Goal: Task Accomplishment & Management: Use online tool/utility

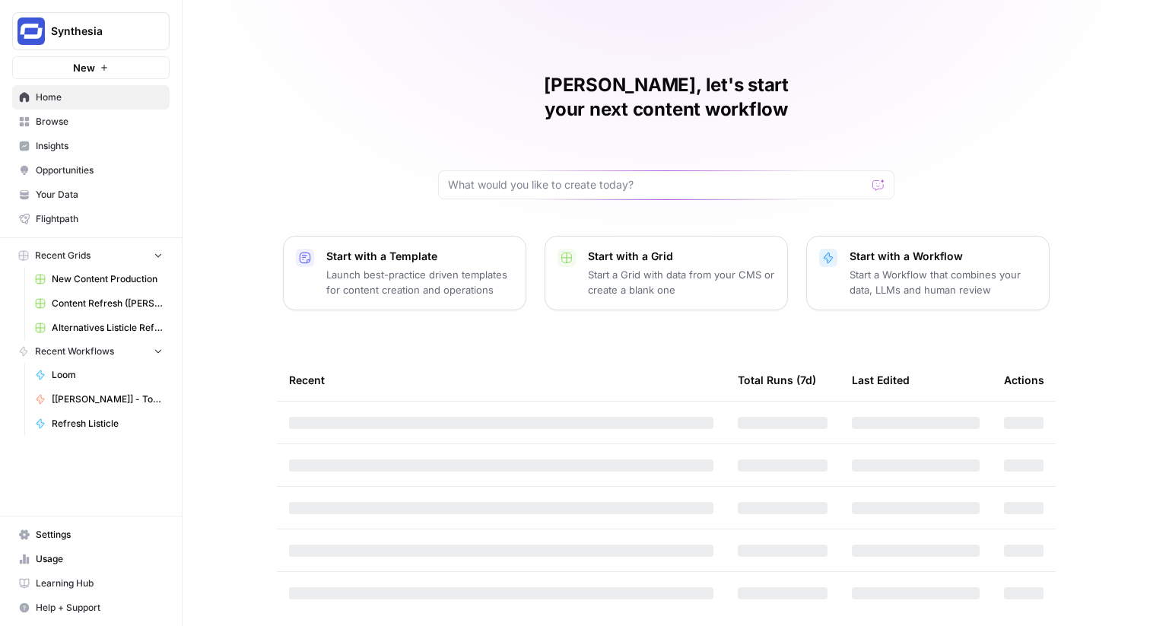
drag, startPoint x: 155, startPoint y: 36, endPoint x: 157, endPoint y: 28, distance: 7.8
click at [155, 36] on icon "Workspace: Synthesia" at bounding box center [156, 31] width 15 height 15
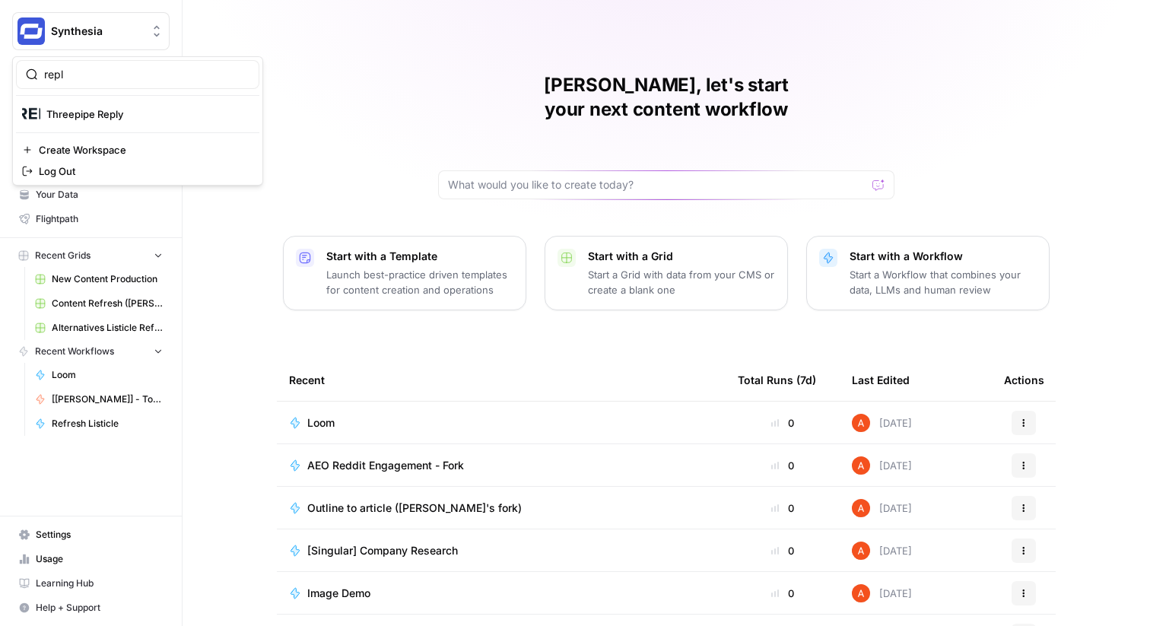
type input "repl"
click at [92, 113] on span "Threepipe Reply" at bounding box center [146, 113] width 201 height 15
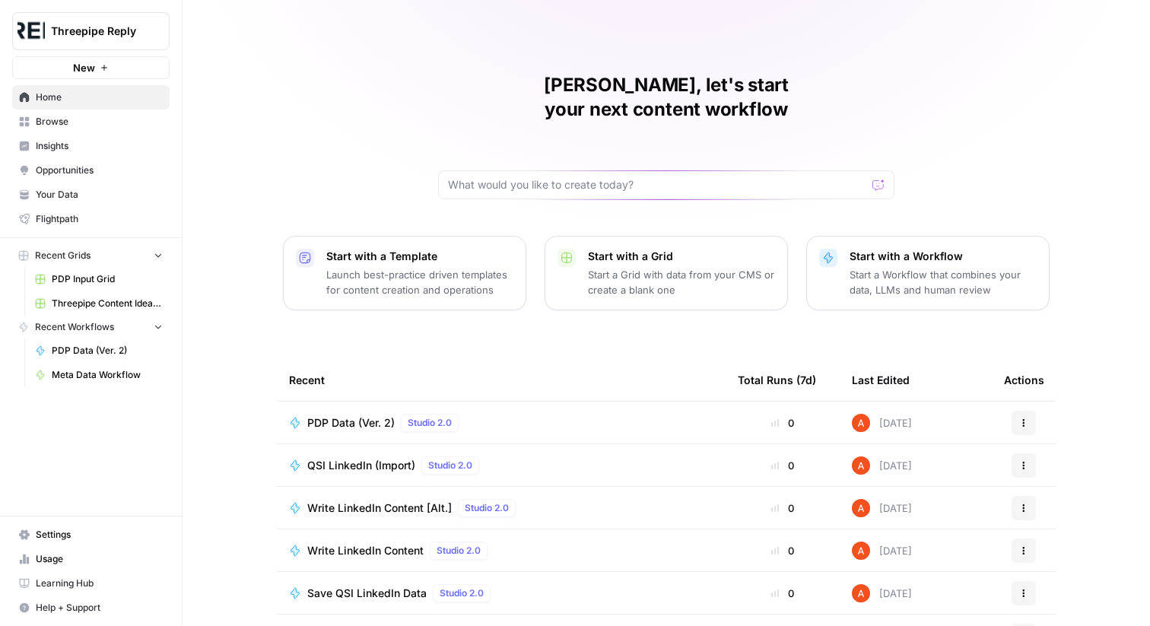
click at [136, 126] on span "Browse" at bounding box center [99, 122] width 127 height 14
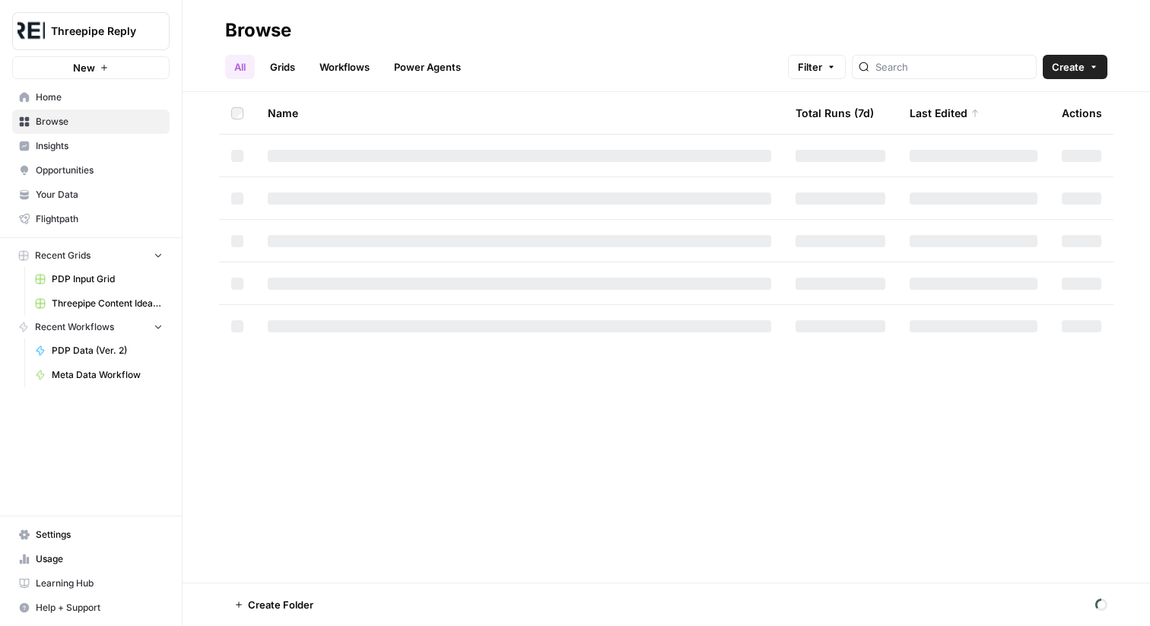
click at [326, 68] on link "Workflows" at bounding box center [344, 67] width 68 height 24
click at [288, 65] on link "Grids" at bounding box center [282, 67] width 43 height 24
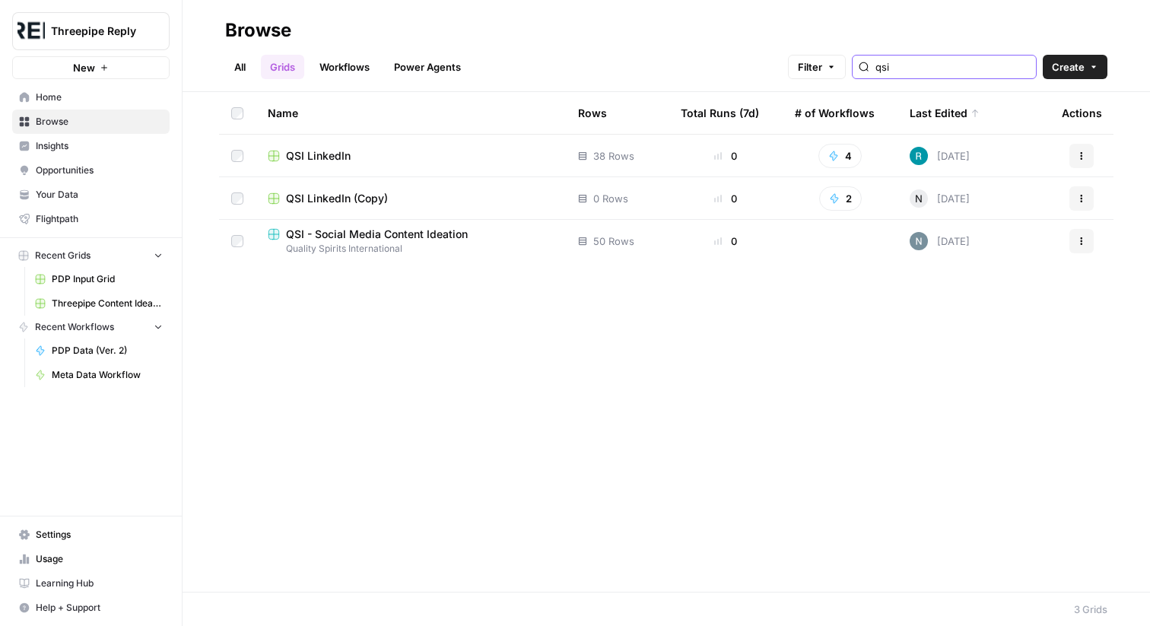
type input "qsi"
click at [330, 152] on span "QSI LinkedIn" at bounding box center [318, 155] width 65 height 15
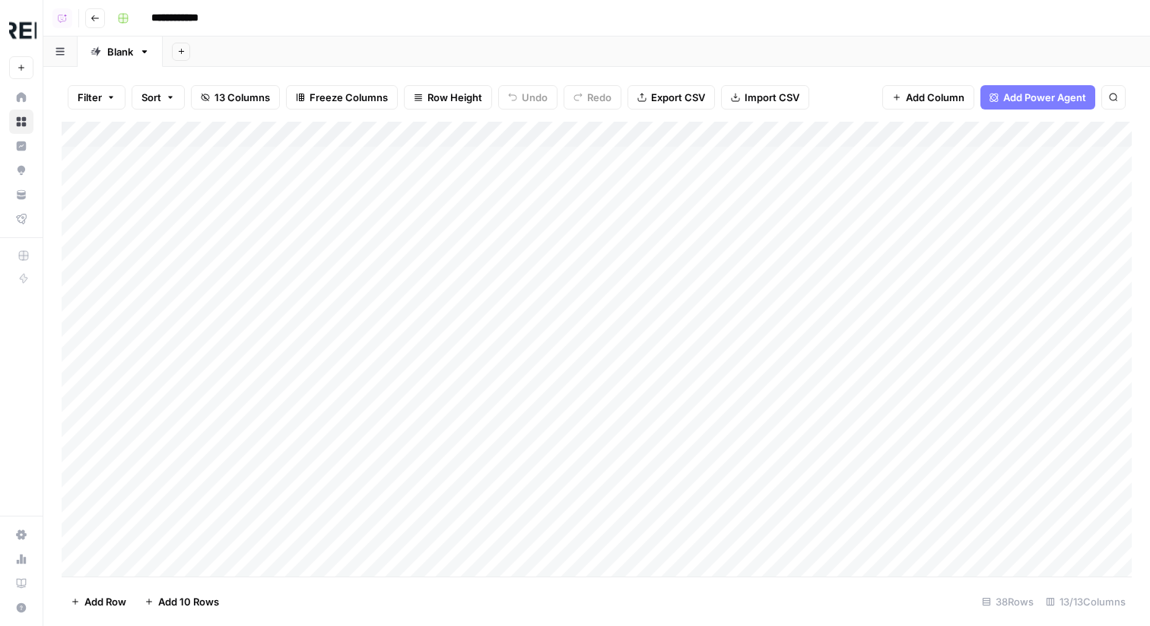
click at [485, 138] on div "Add Column" at bounding box center [597, 349] width 1070 height 455
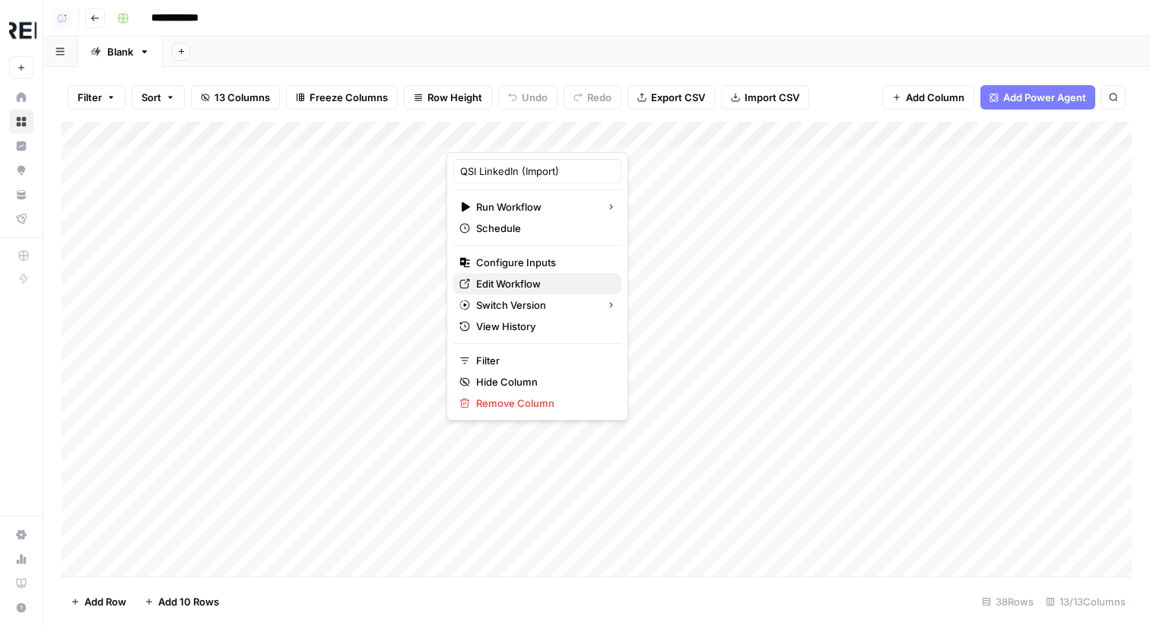
click at [509, 284] on span "Edit Workflow" at bounding box center [542, 283] width 133 height 15
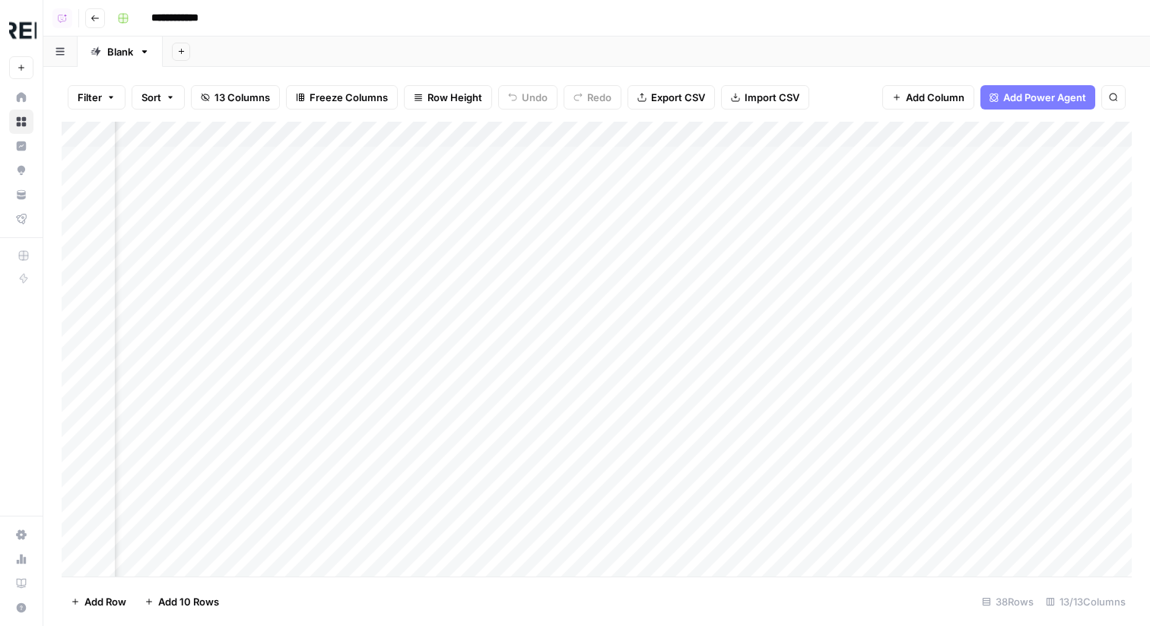
scroll to position [0, 482]
click at [617, 141] on div "Add Column" at bounding box center [597, 349] width 1070 height 455
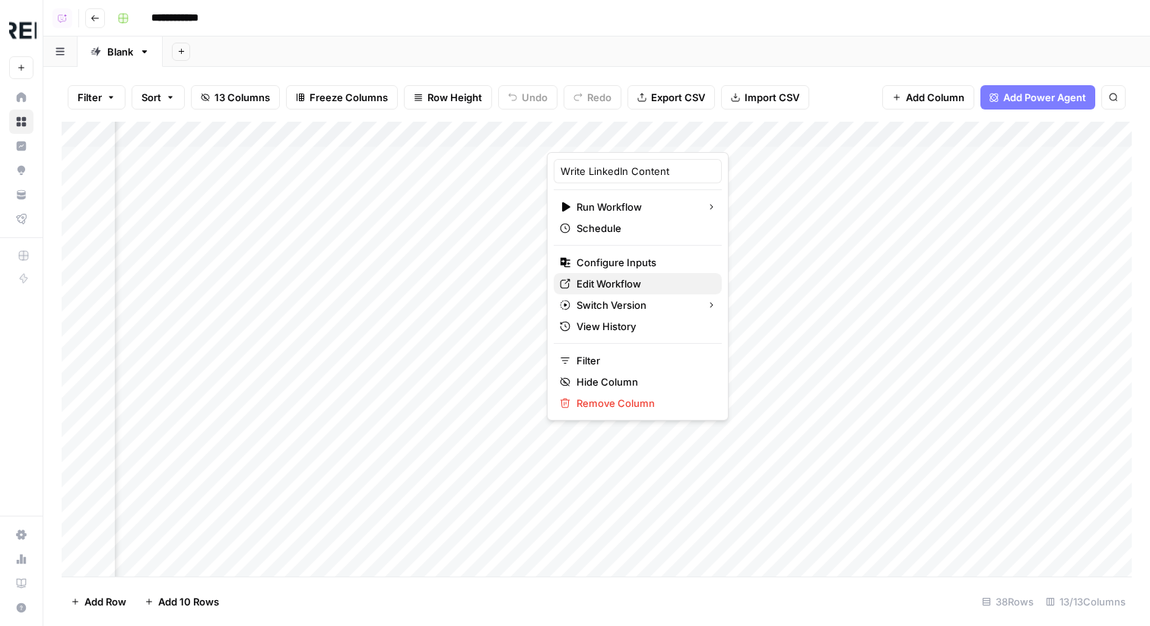
click at [625, 279] on span "Edit Workflow" at bounding box center [643, 283] width 133 height 15
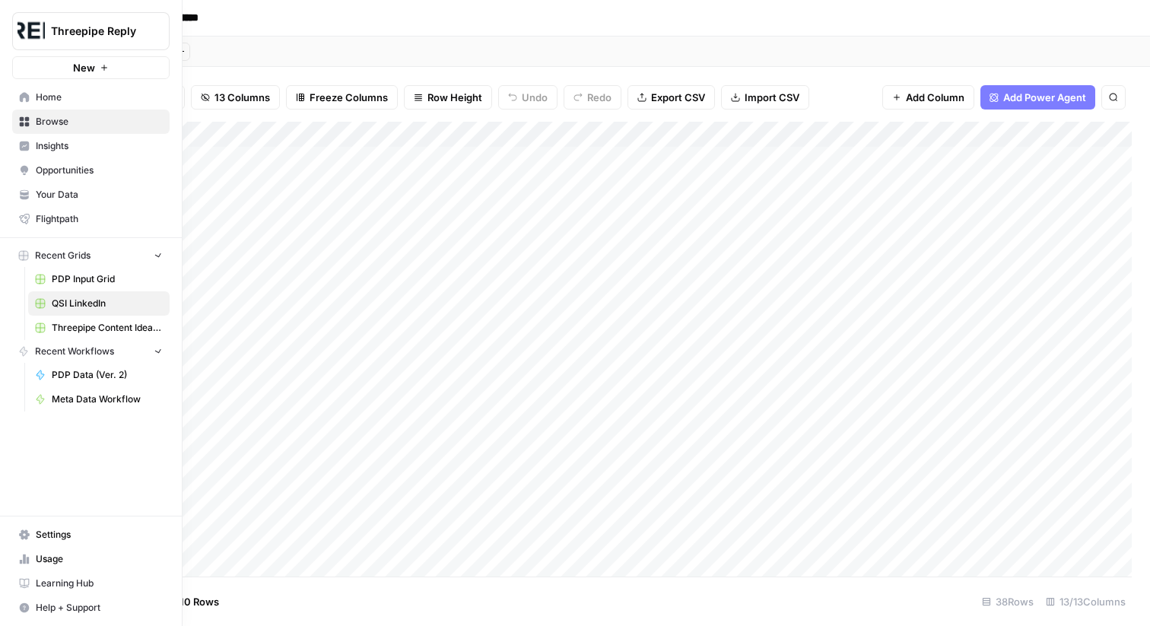
click at [27, 141] on icon at bounding box center [25, 146] width 10 height 10
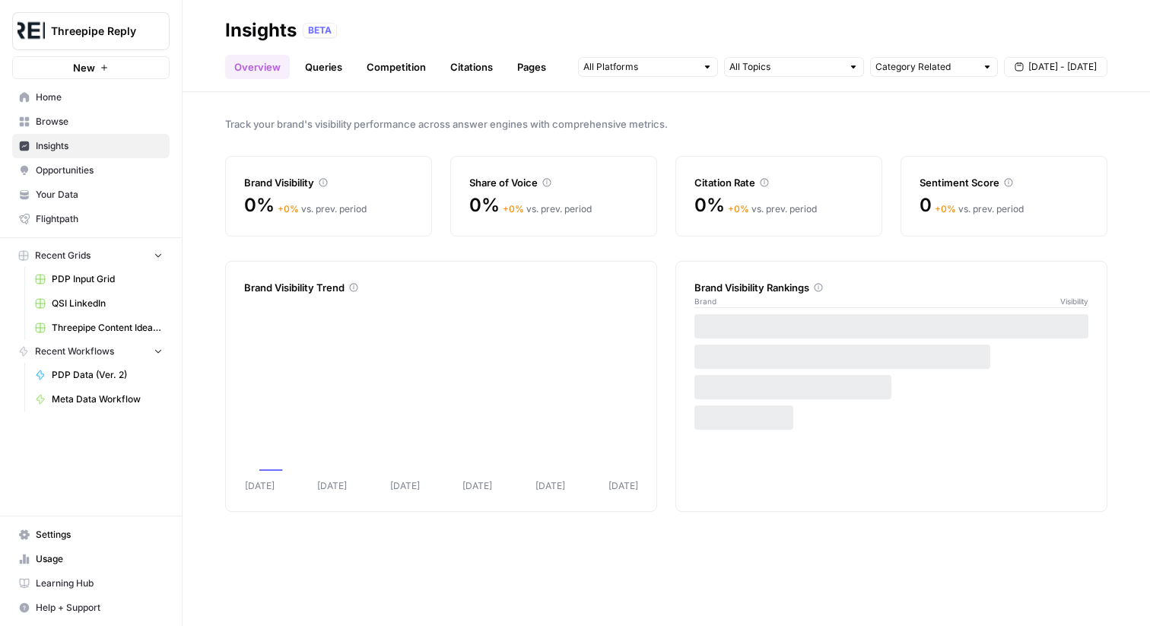
click at [90, 110] on link "Browse" at bounding box center [90, 122] width 157 height 24
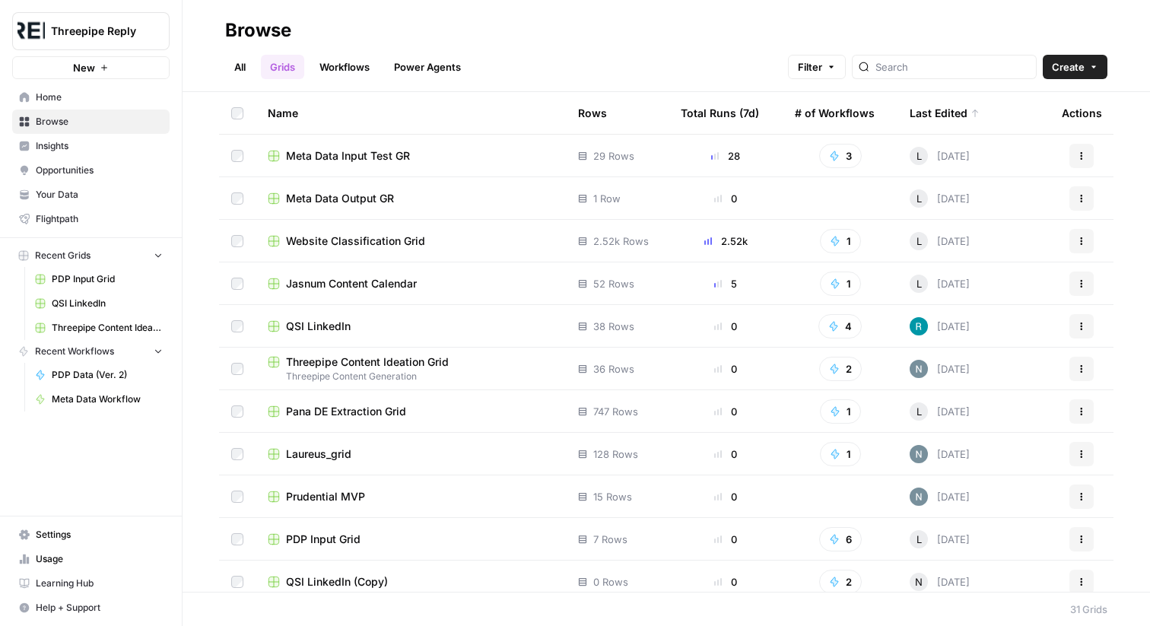
click at [122, 193] on span "Your Data" at bounding box center [99, 195] width 127 height 14
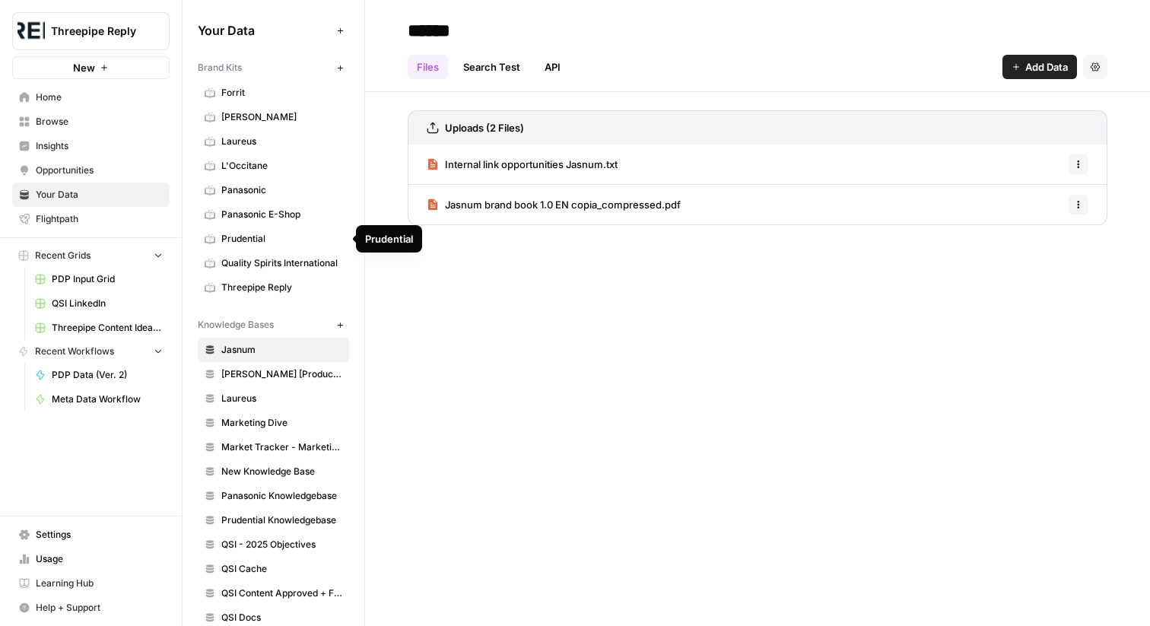
click at [287, 265] on span "Quality Spirits International" at bounding box center [281, 263] width 121 height 14
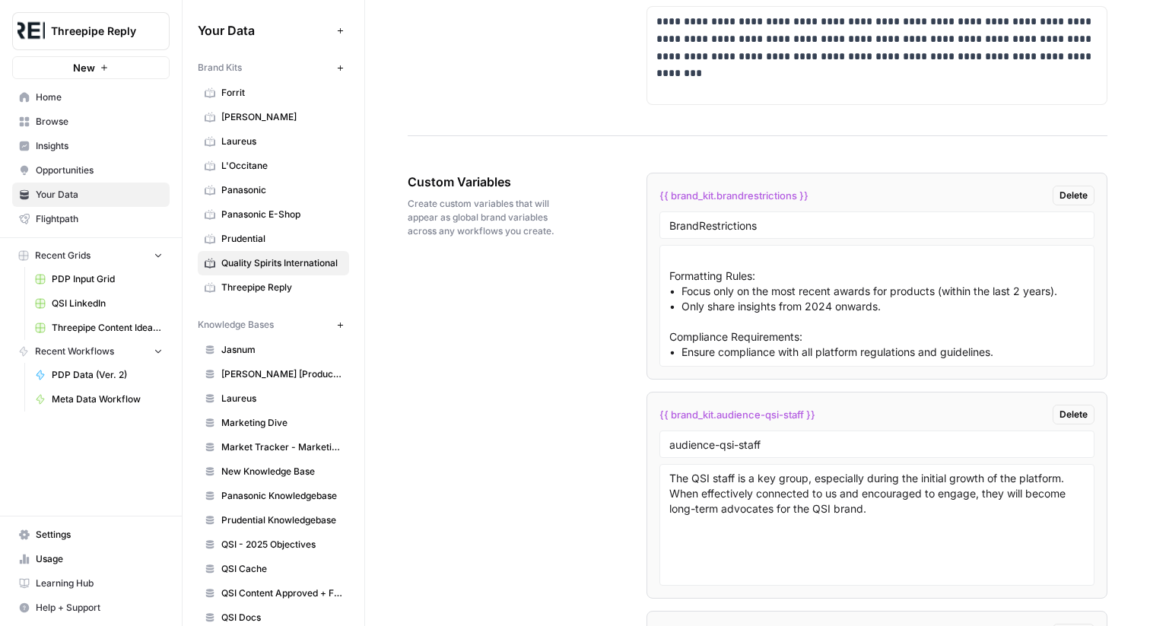
scroll to position [2344, 0]
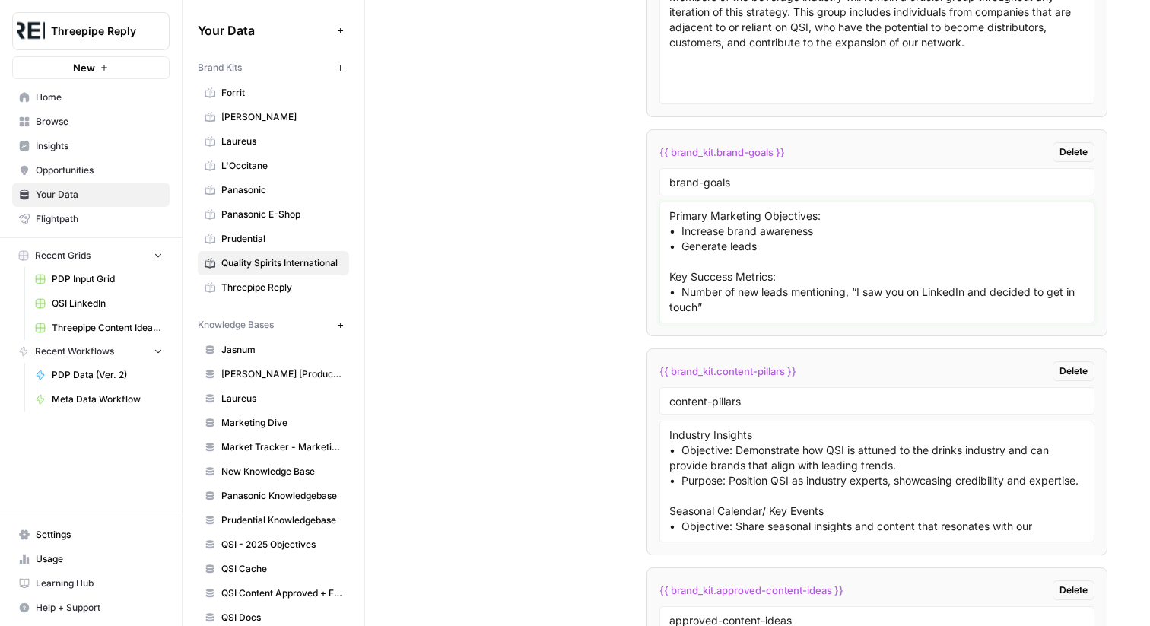
click at [736, 257] on textarea "Primary Marketing Objectives: • Increase brand awareness • Generate leads Key S…" at bounding box center [876, 262] width 415 height 108
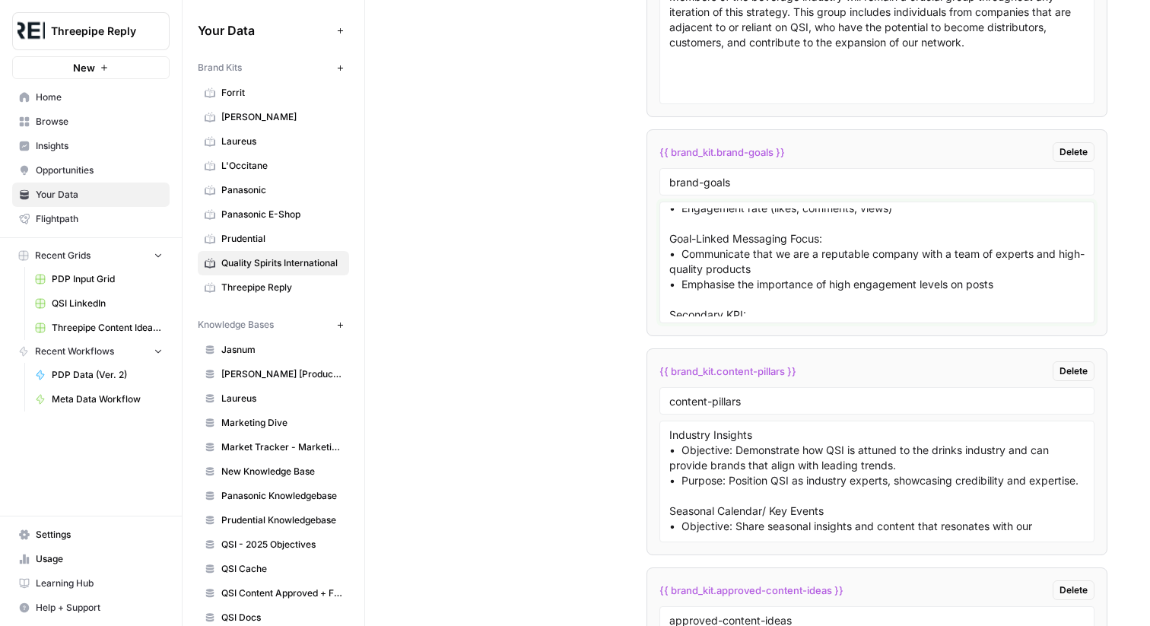
click at [717, 277] on textarea "Primary Marketing Objectives: • Increase brand awareness • Generate leads Key S…" at bounding box center [876, 262] width 415 height 108
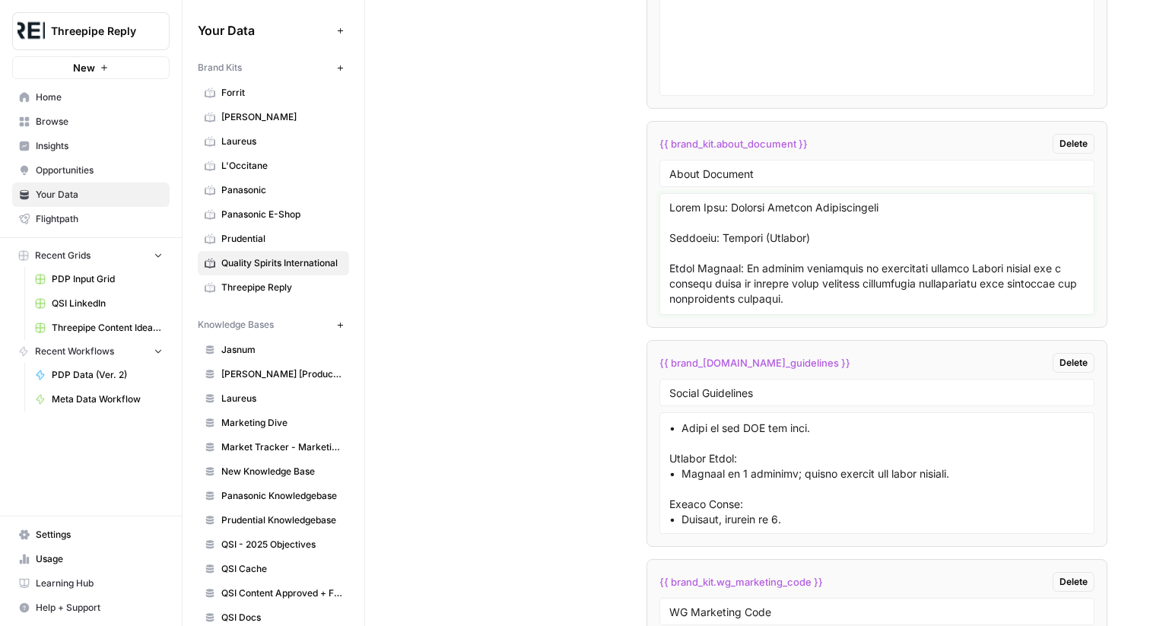
click at [696, 234] on textarea at bounding box center [876, 254] width 415 height 108
click at [698, 232] on textarea at bounding box center [876, 254] width 415 height 108
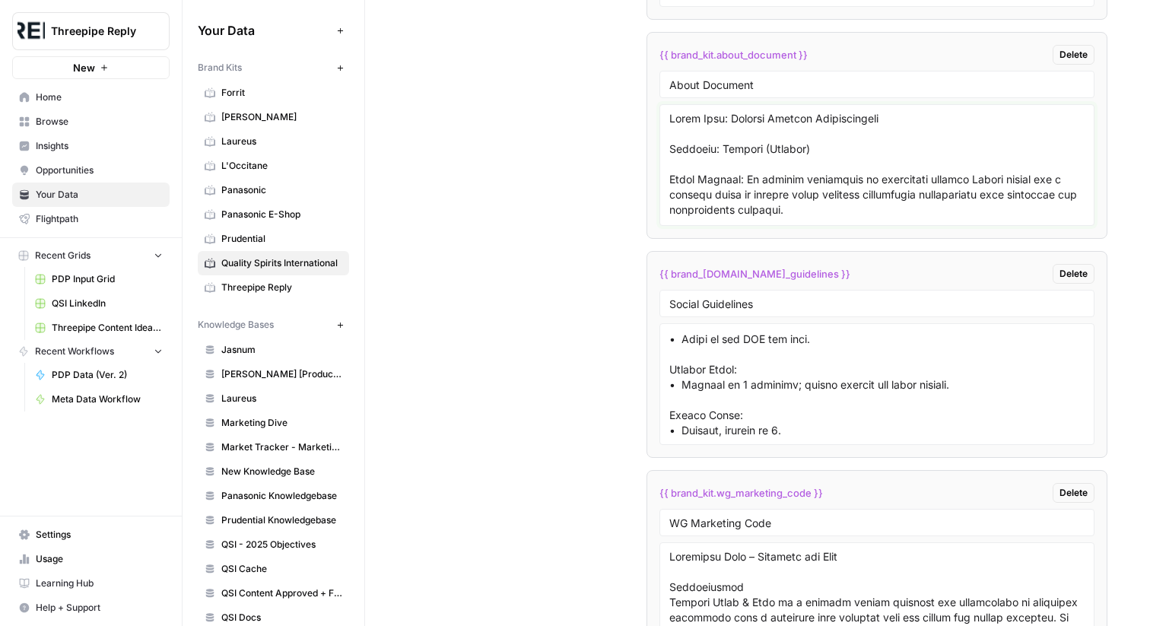
scroll to position [3860, 0]
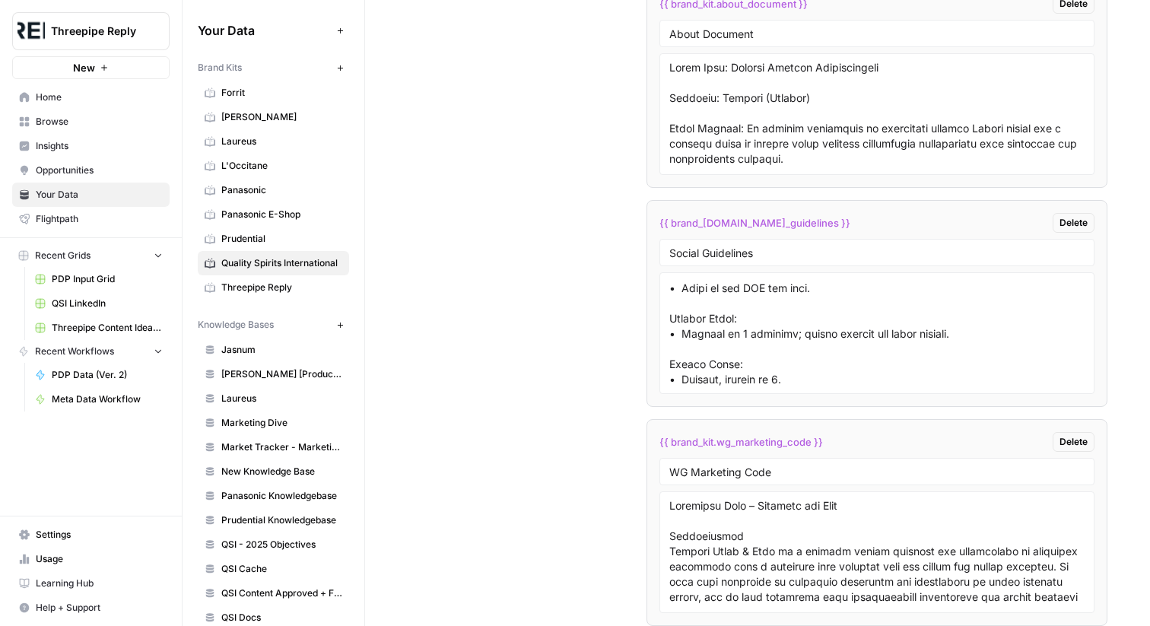
click at [696, 223] on span "{{ brand_[DOMAIN_NAME]_guidelines }}" at bounding box center [755, 222] width 191 height 15
copy span "brand_kit"
click at [714, 288] on textarea at bounding box center [876, 333] width 415 height 108
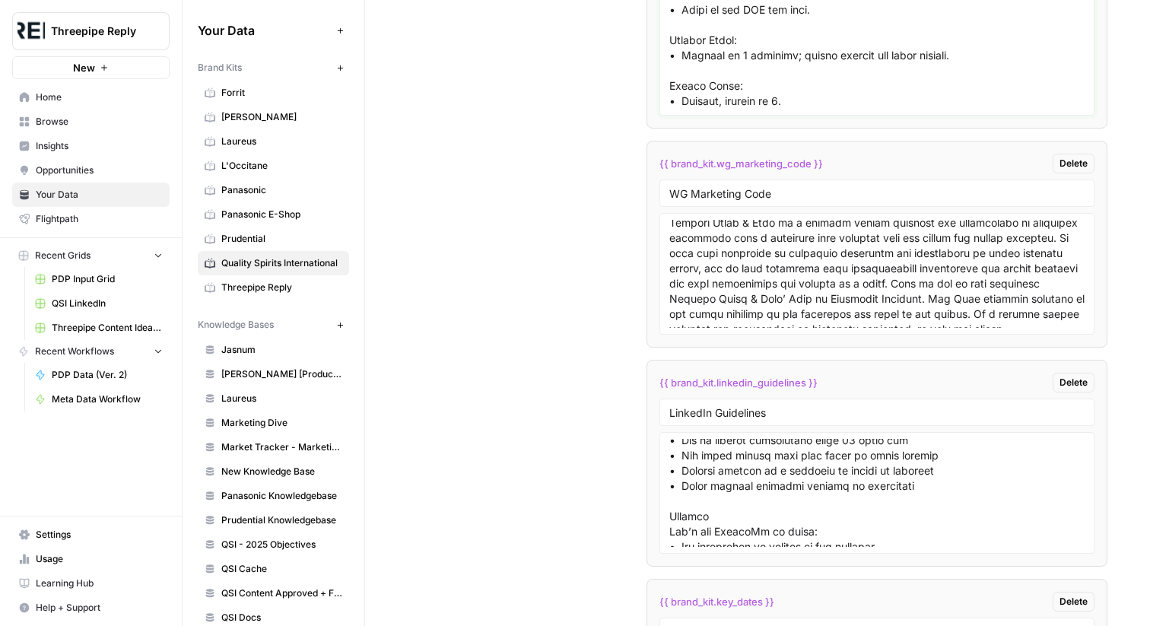
scroll to position [61, 0]
click at [723, 250] on textarea at bounding box center [876, 274] width 415 height 108
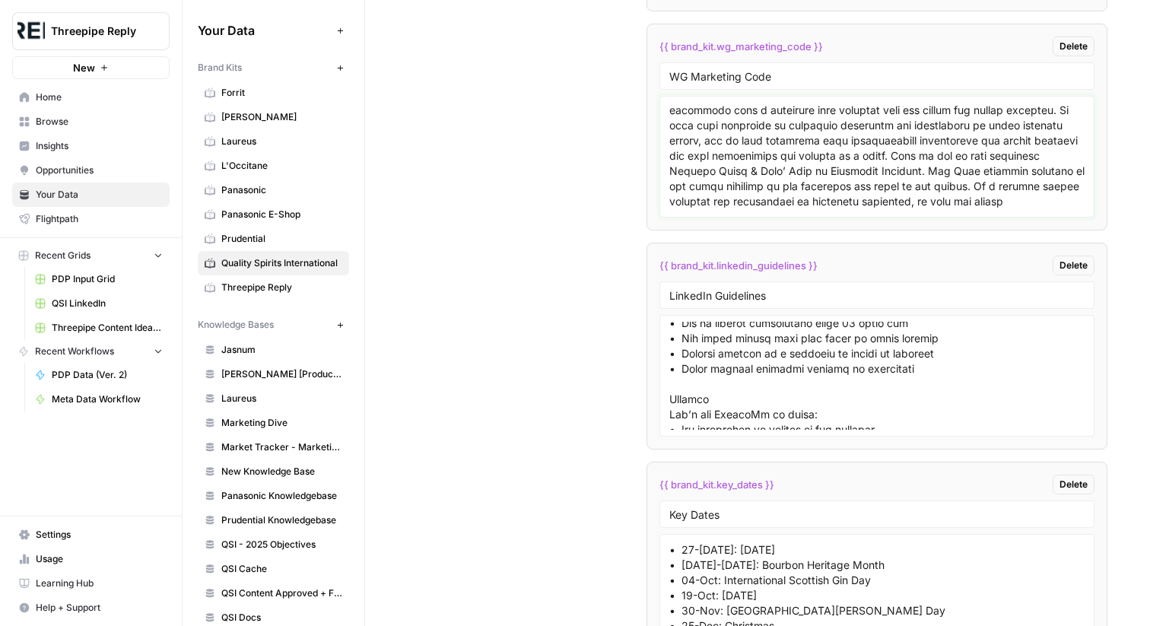
scroll to position [4293, 0]
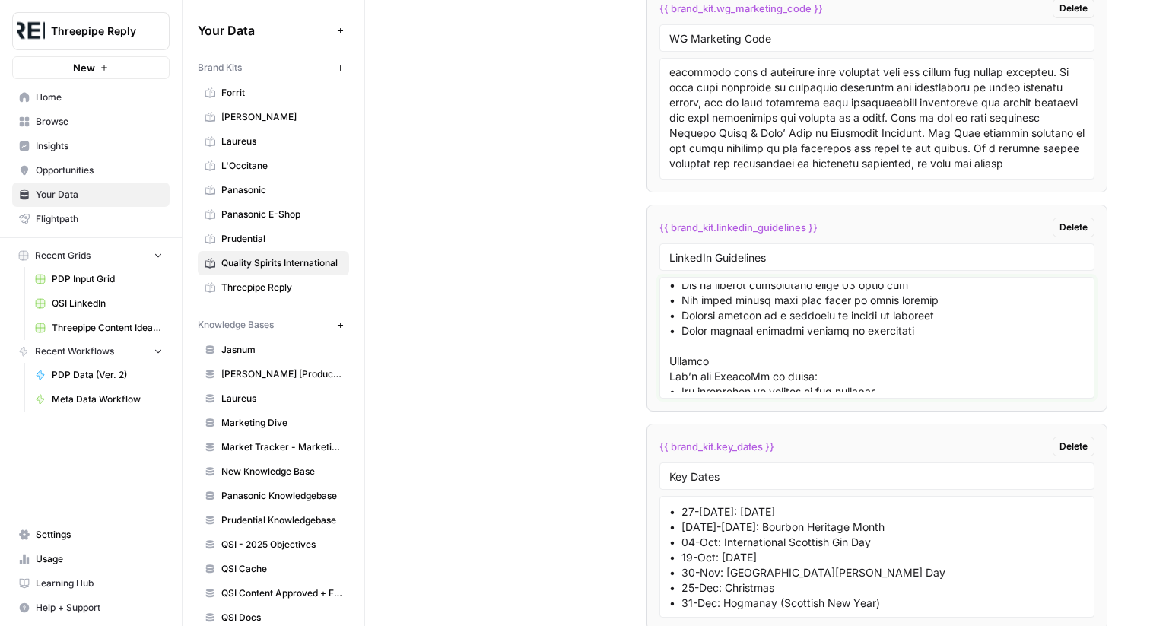
click at [695, 310] on textarea at bounding box center [876, 338] width 415 height 108
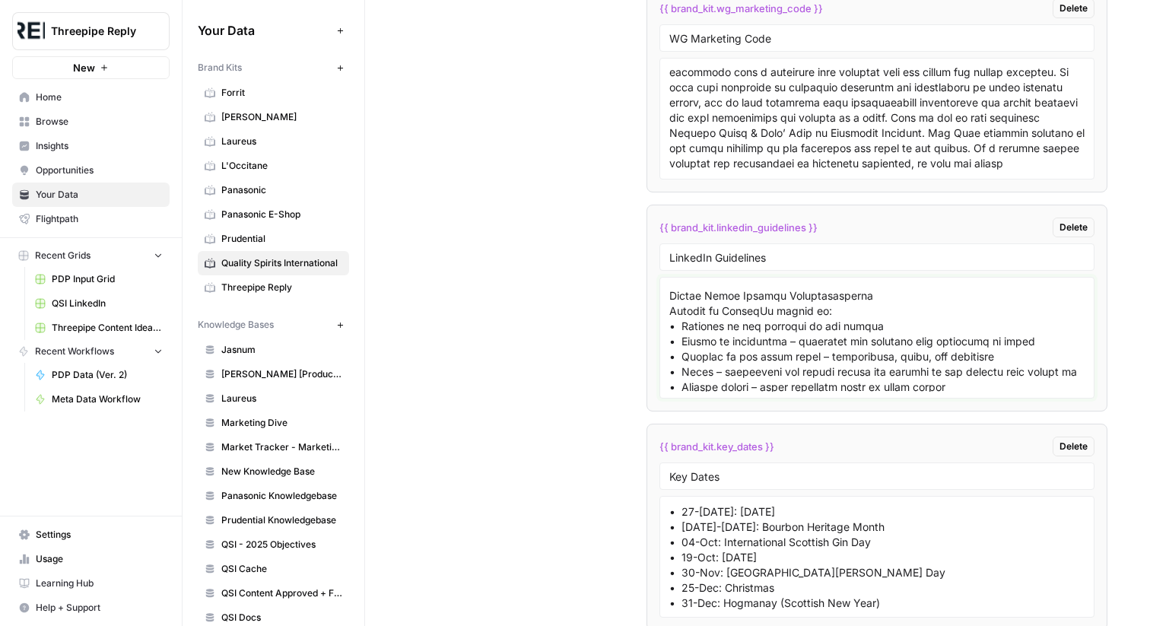
scroll to position [122, 0]
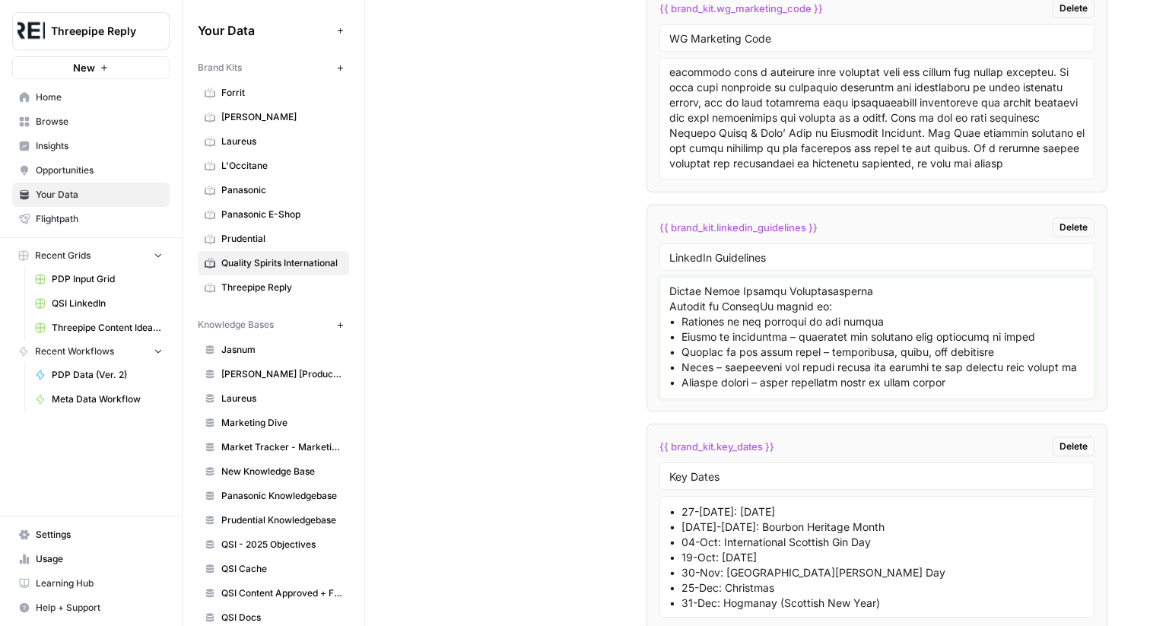
click at [695, 310] on textarea at bounding box center [876, 338] width 415 height 108
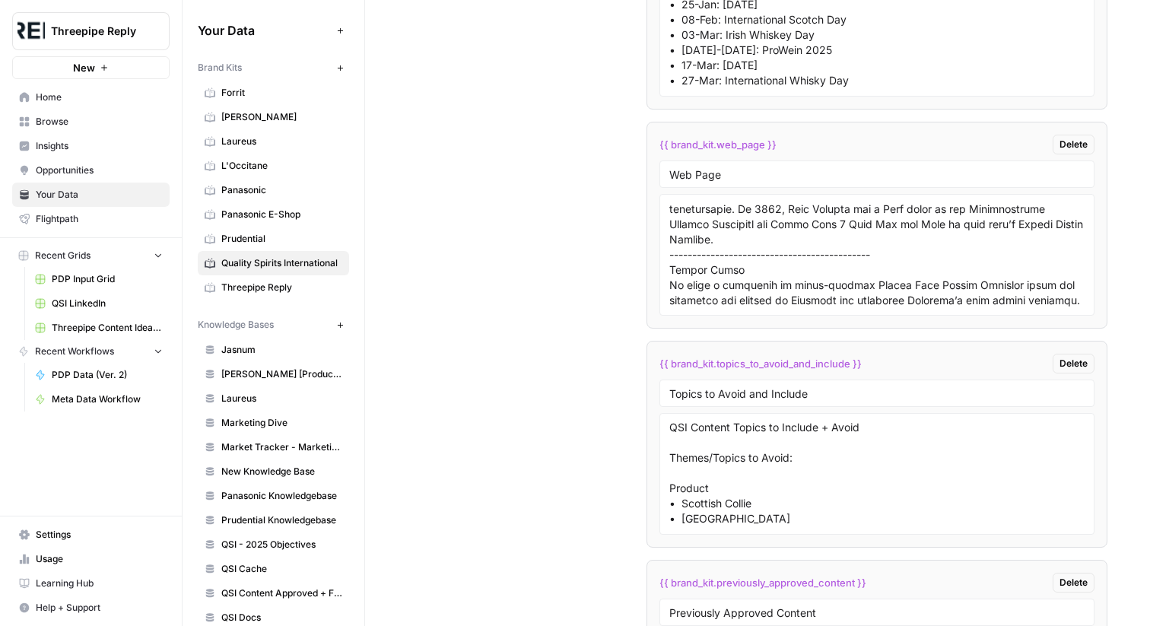
scroll to position [4848, 0]
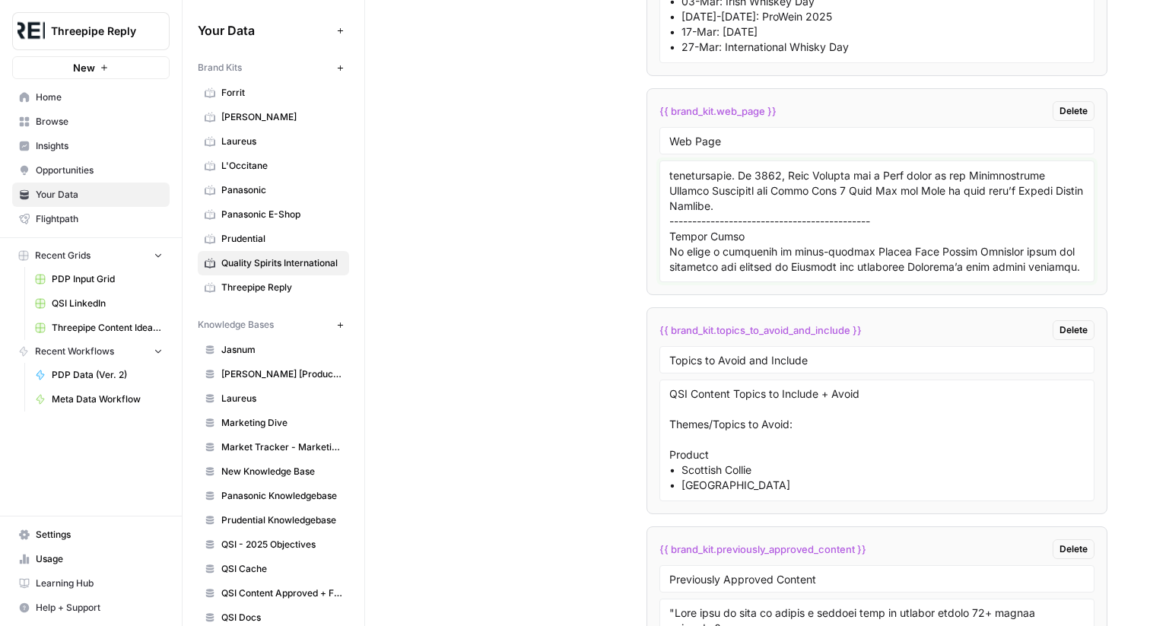
click at [705, 194] on textarea at bounding box center [876, 221] width 415 height 108
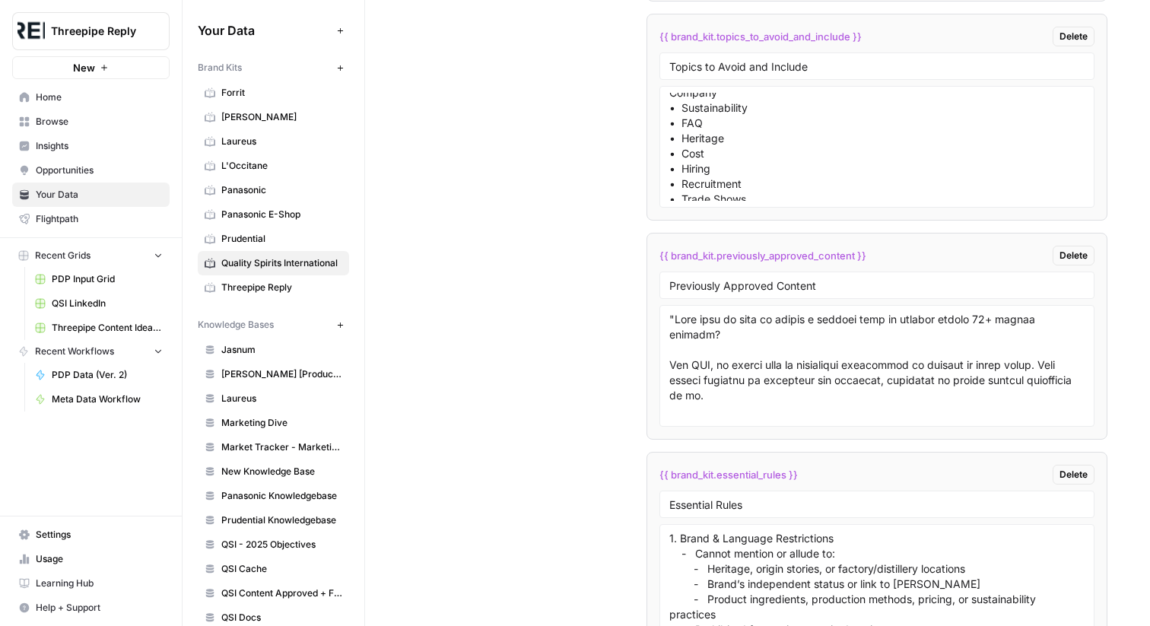
scroll to position [0, 0]
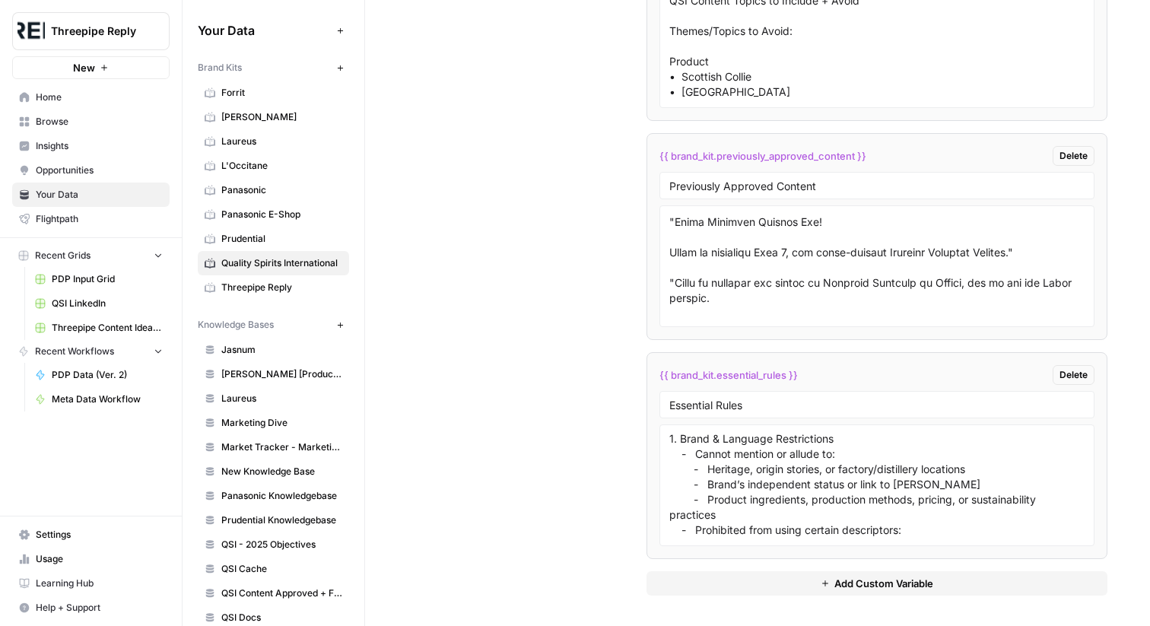
scroll to position [281, 0]
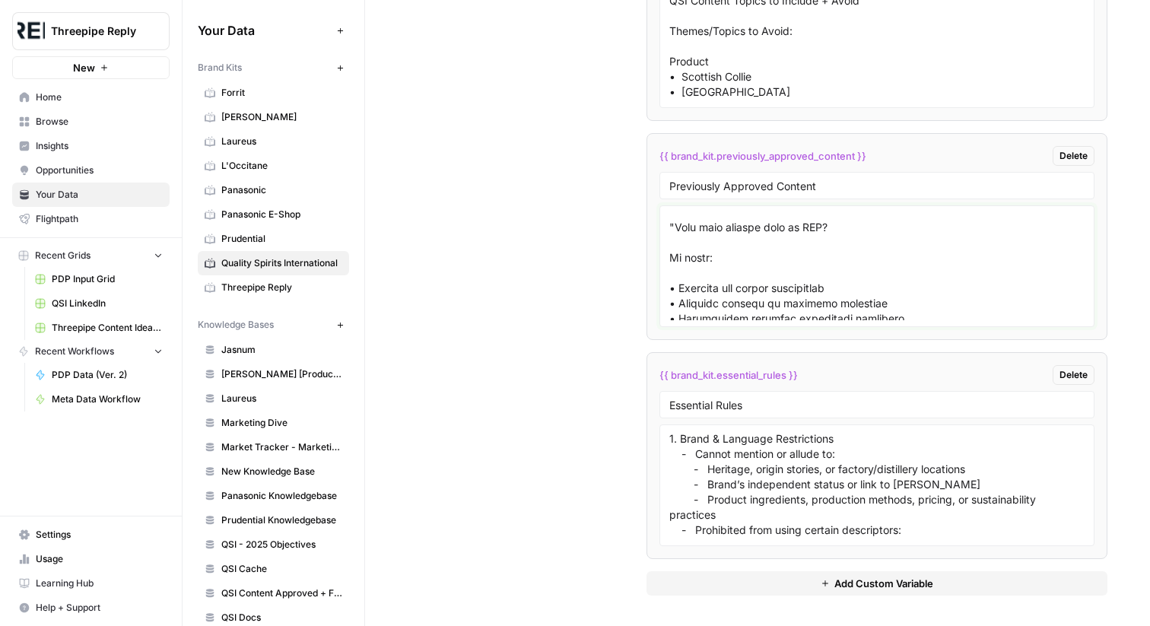
click at [761, 257] on textarea at bounding box center [876, 266] width 415 height 108
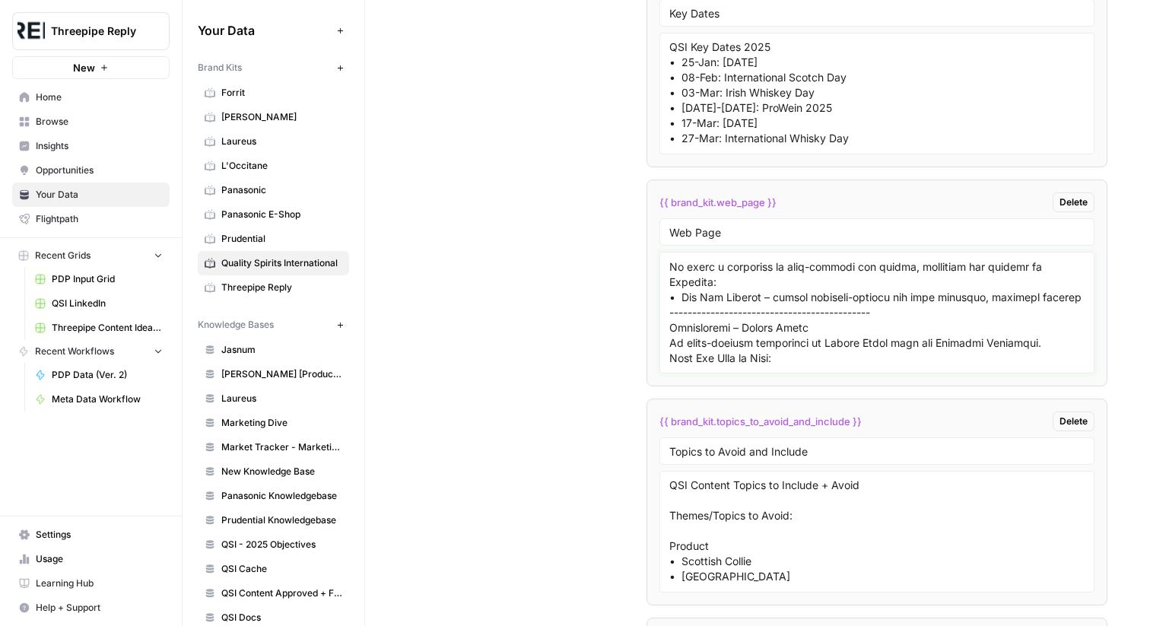
click at [755, 319] on textarea at bounding box center [876, 313] width 415 height 108
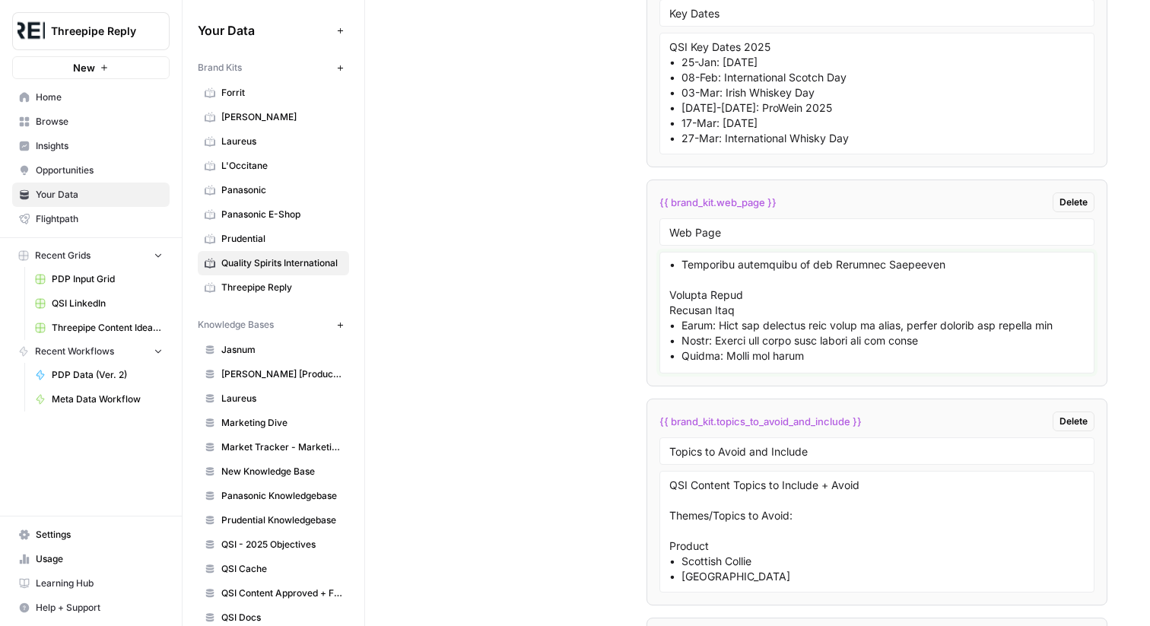
scroll to position [4175, 0]
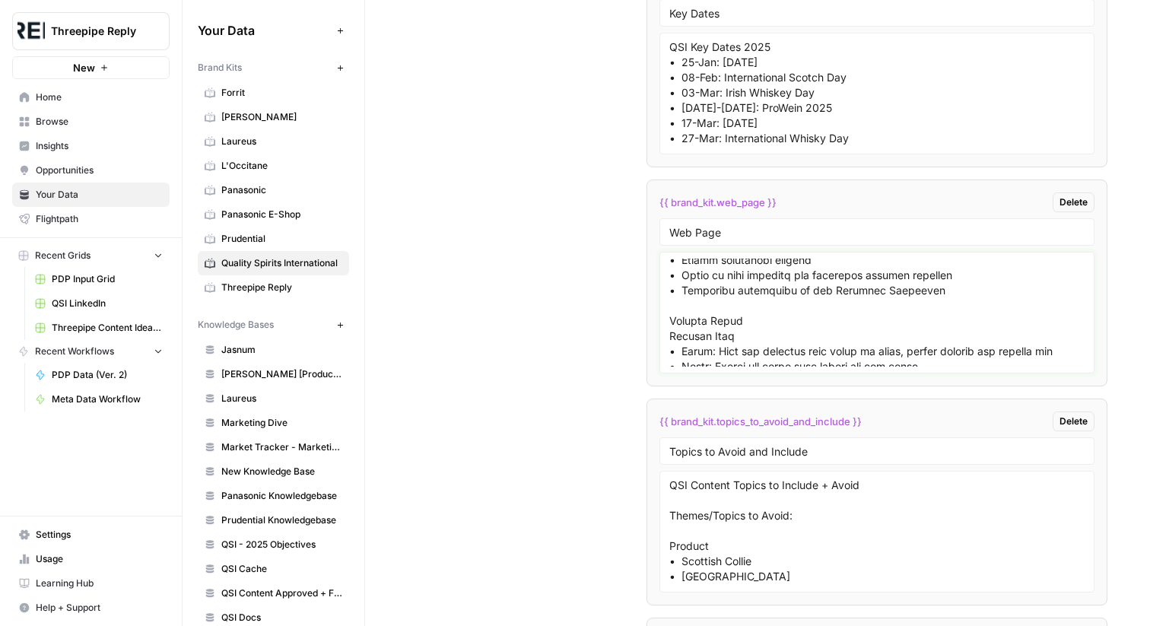
click at [743, 273] on textarea at bounding box center [876, 313] width 415 height 108
click at [739, 311] on textarea at bounding box center [876, 313] width 415 height 108
paste textarea "-------------------------------------------- Homepage Who are Quality Spirits I…"
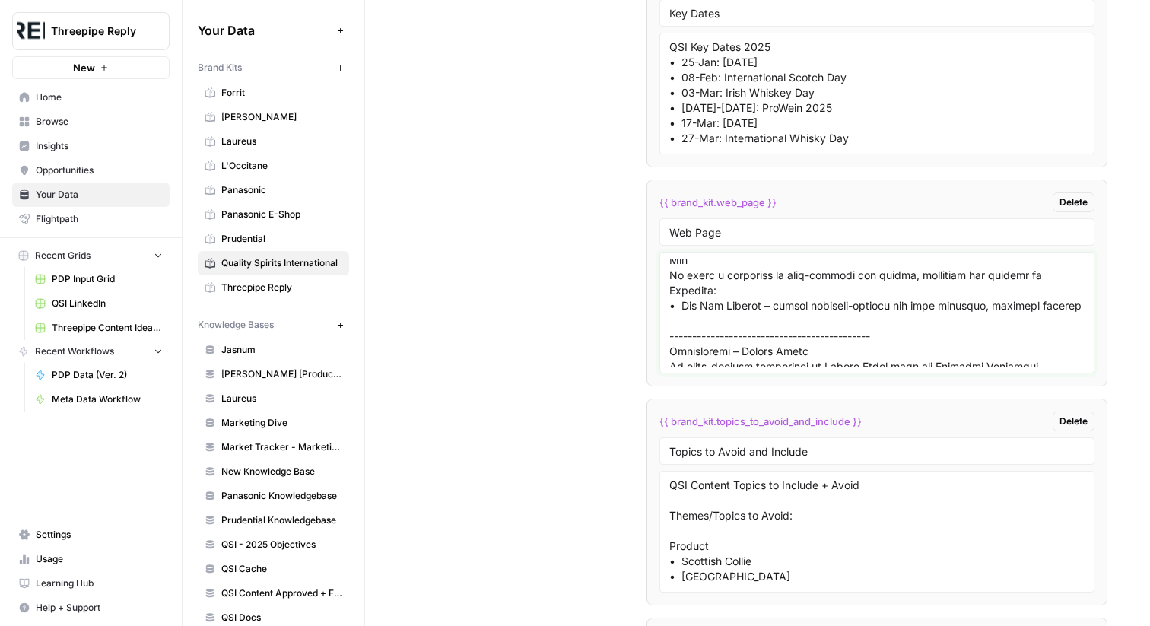
scroll to position [8426, 0]
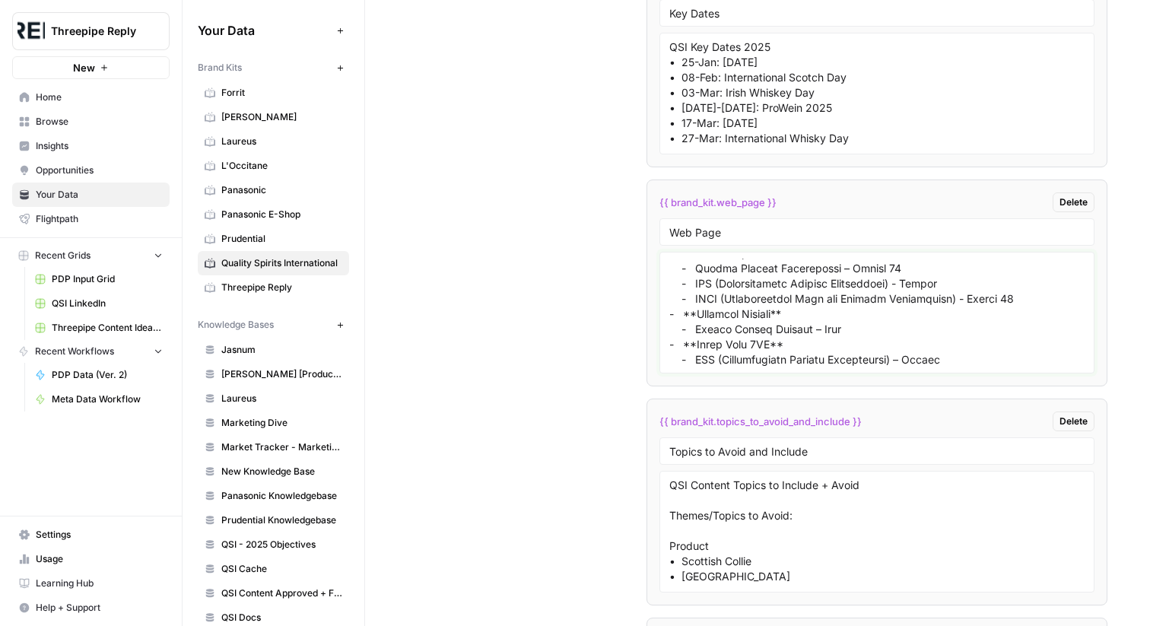
type textarea "QSI Web Page Information Web Link: https://www.qualityspiritsinternational.com/…"
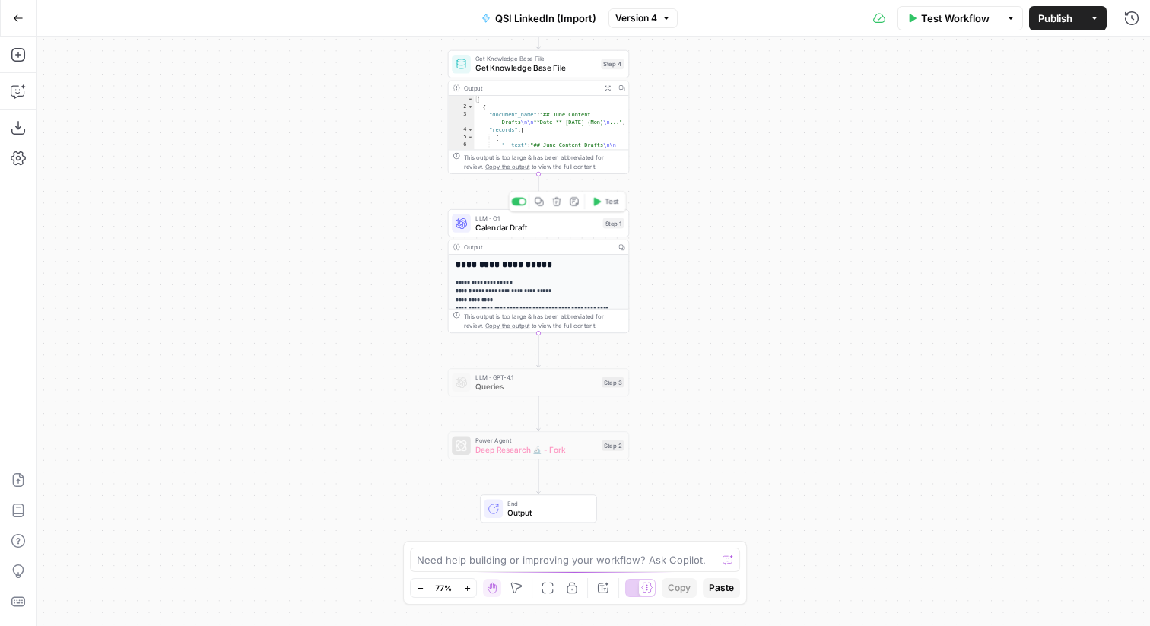
click at [483, 222] on span "Calendar Draft" at bounding box center [536, 226] width 123 height 11
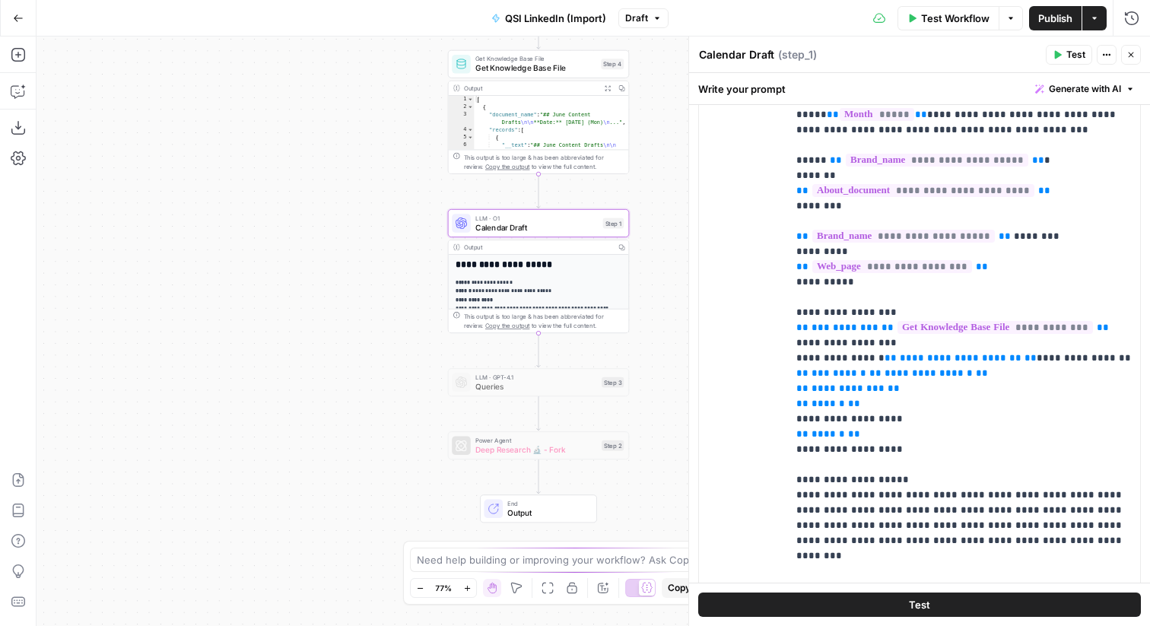
scroll to position [354, 0]
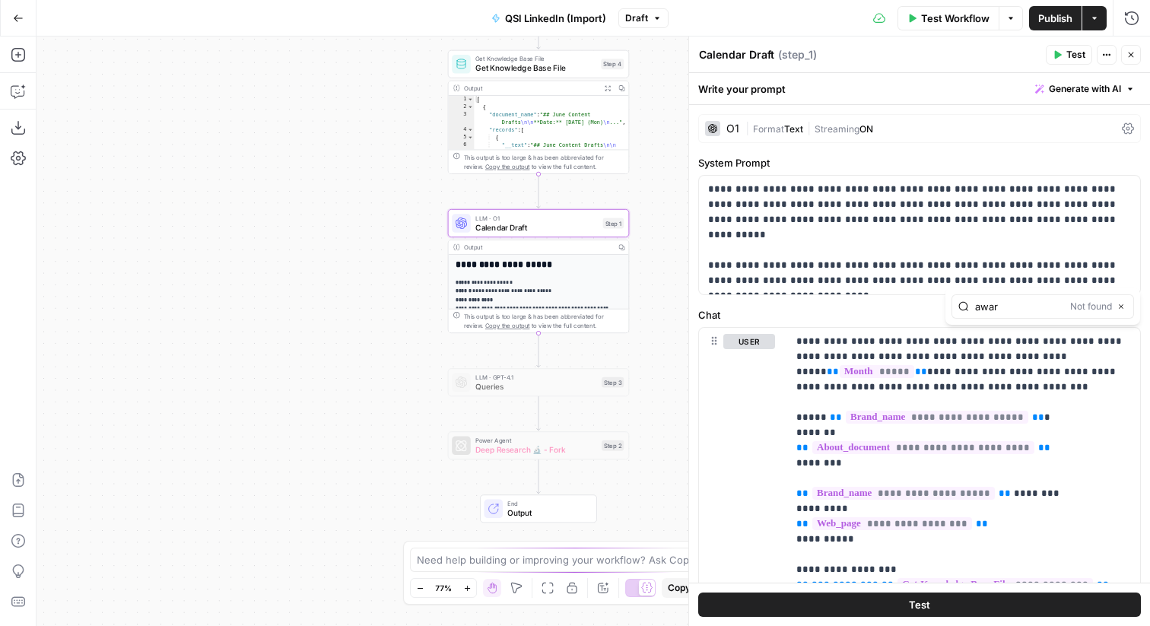
type input "award"
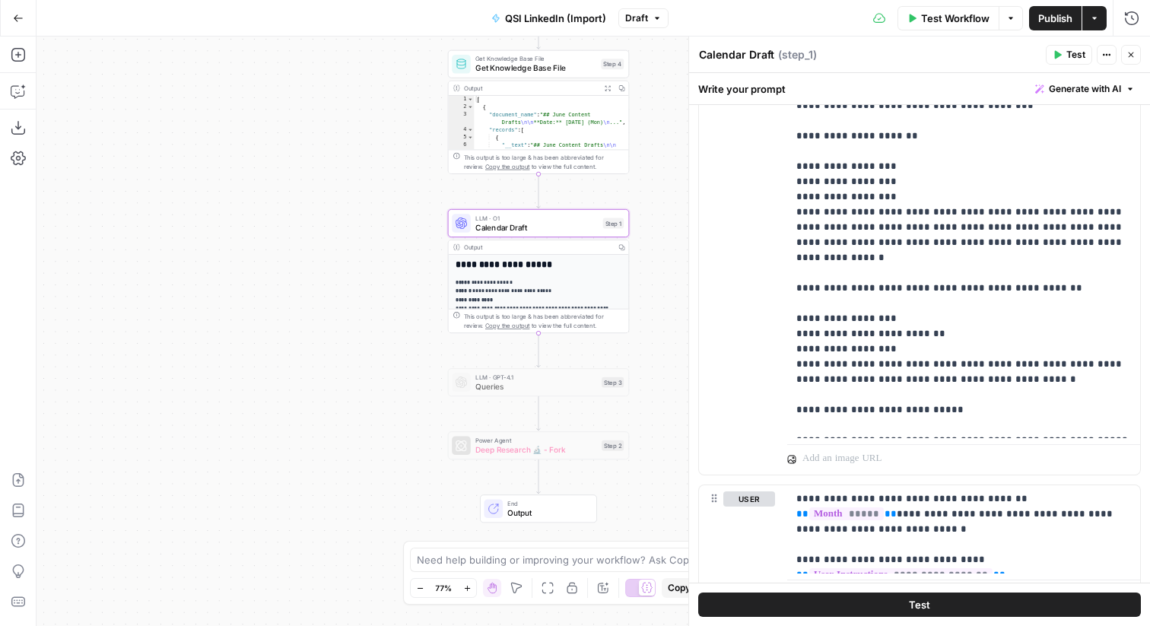
scroll to position [1248, 0]
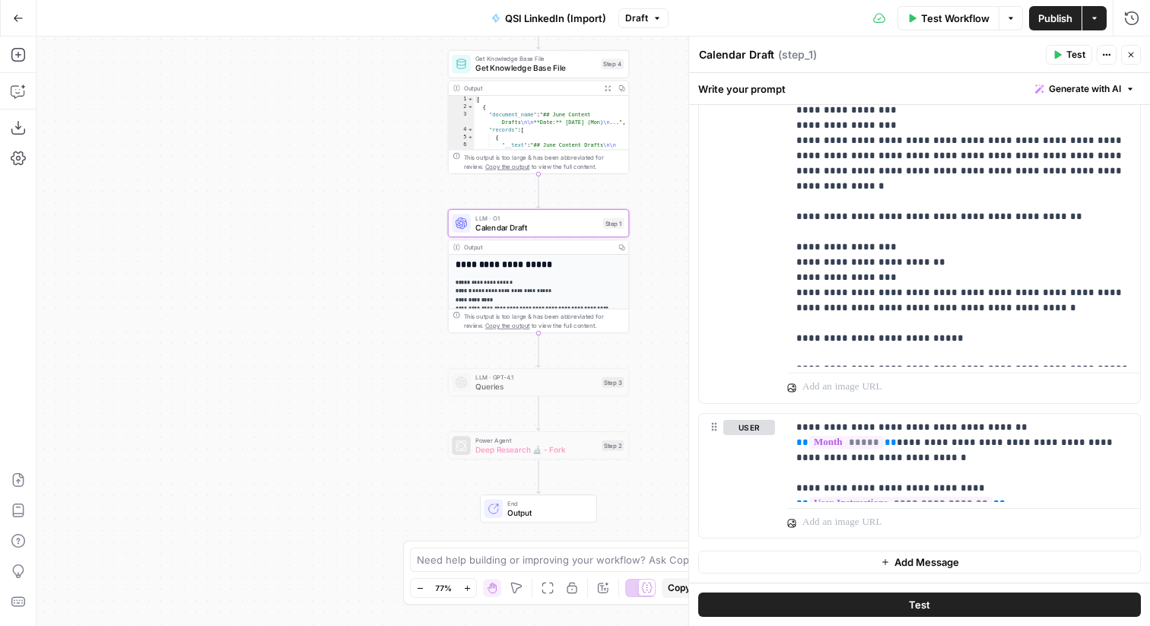
click at [1139, 58] on button "Close" at bounding box center [1131, 55] width 20 height 20
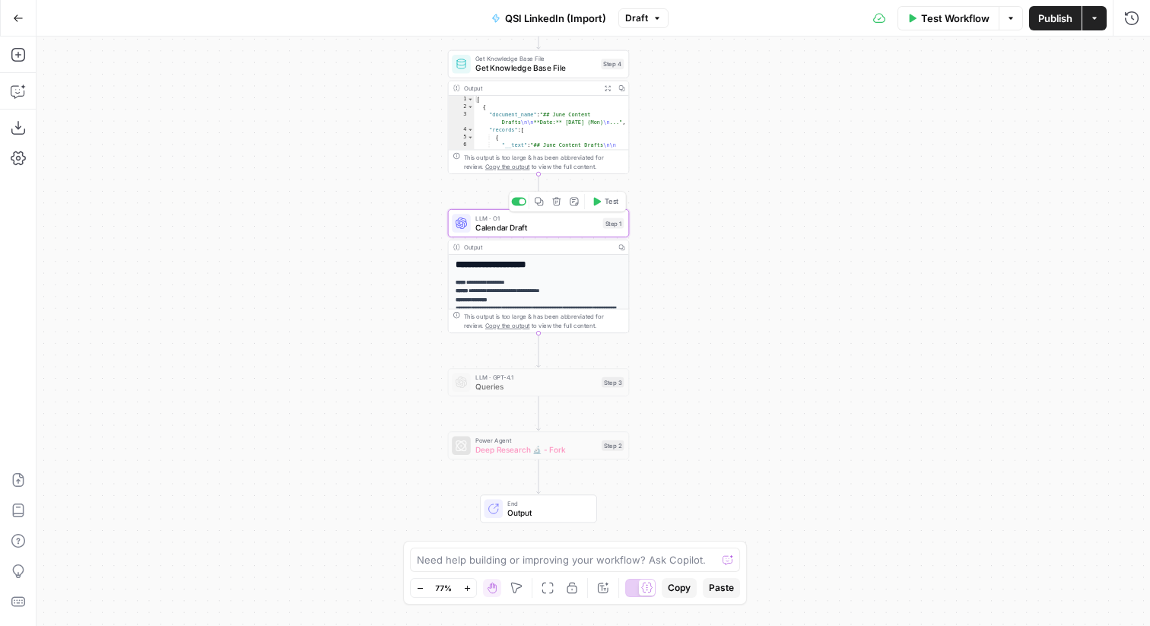
click at [582, 226] on span "Calendar Draft" at bounding box center [536, 226] width 123 height 11
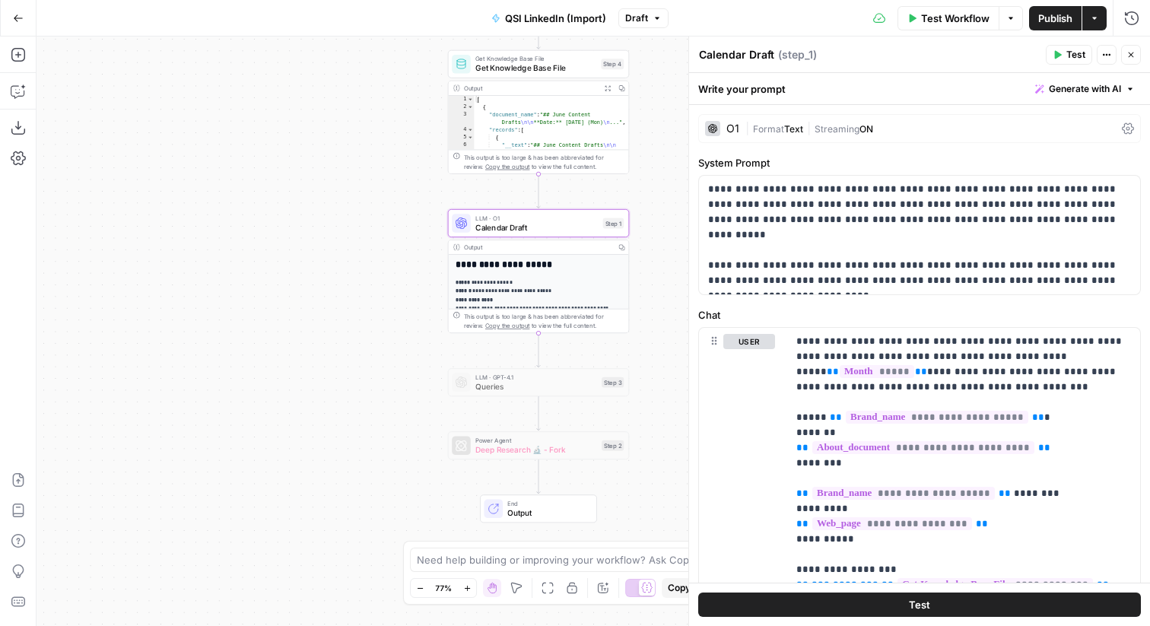
click at [1139, 56] on button "Close" at bounding box center [1131, 55] width 20 height 20
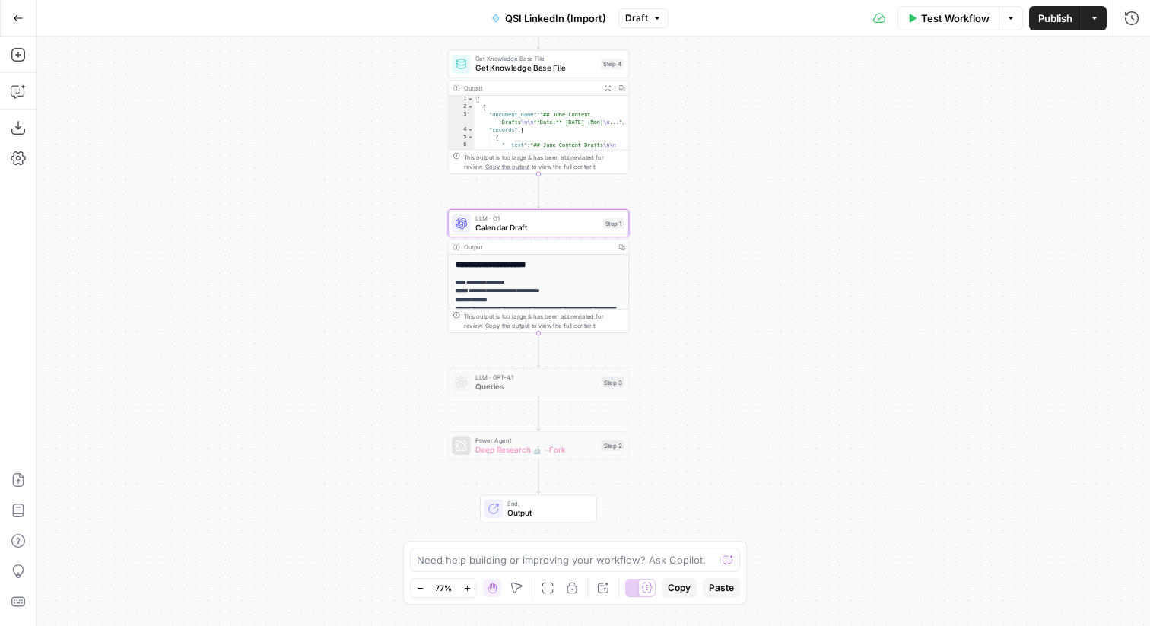
click at [11, 21] on button "Go Back" at bounding box center [18, 18] width 27 height 27
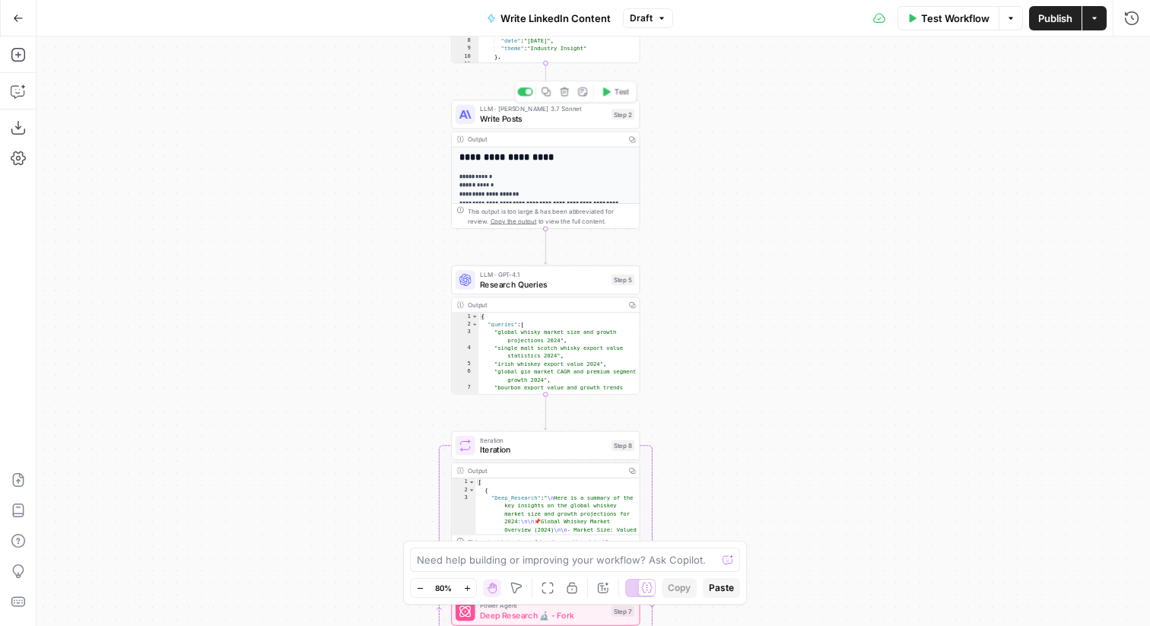
click at [620, 120] on div "LLM · Claude 3.7 Sonnet Write Posts Step 2 Copy step Delete step Add Note Test" at bounding box center [545, 114] width 179 height 21
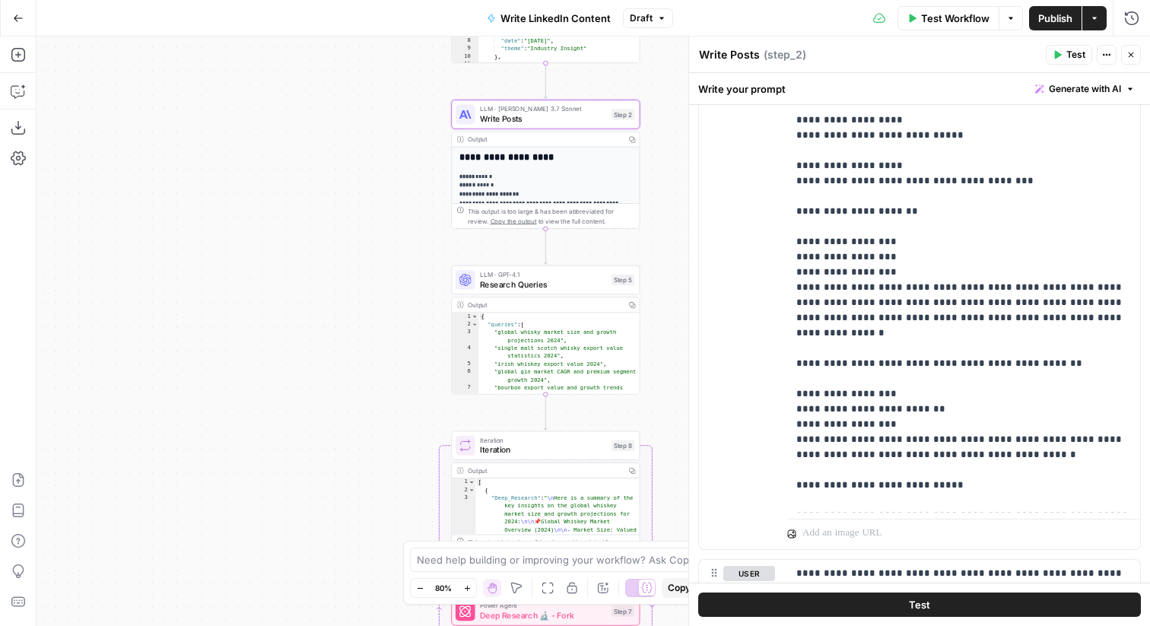
type input "award"
click at [856, 251] on p "**********" at bounding box center [963, 569] width 335 height 1339
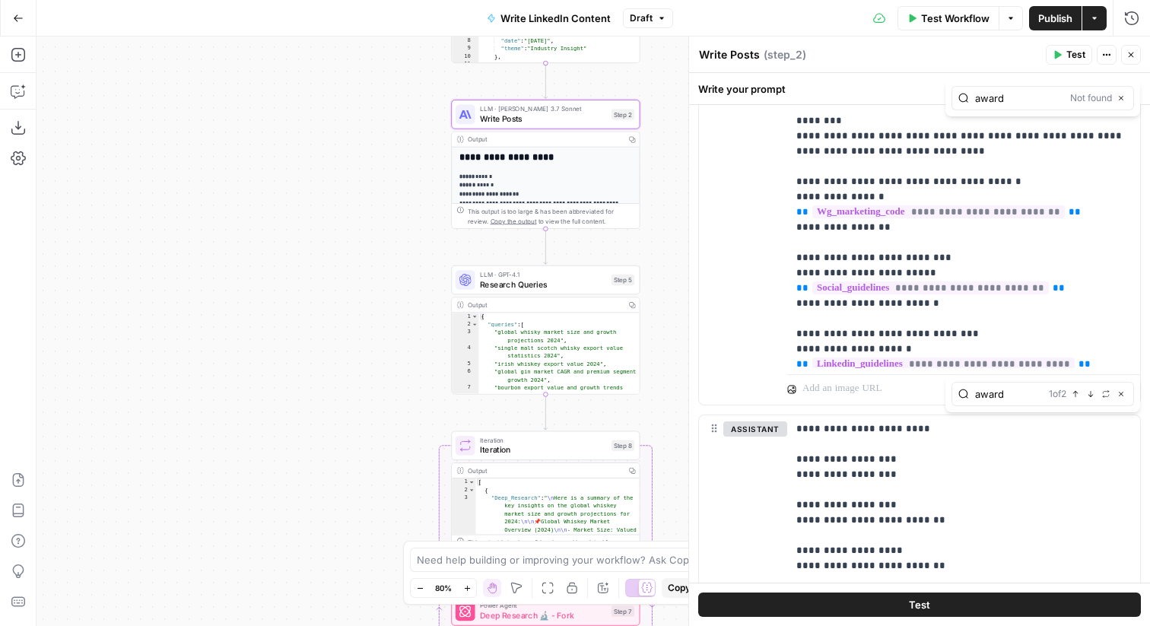
scroll to position [729, 0]
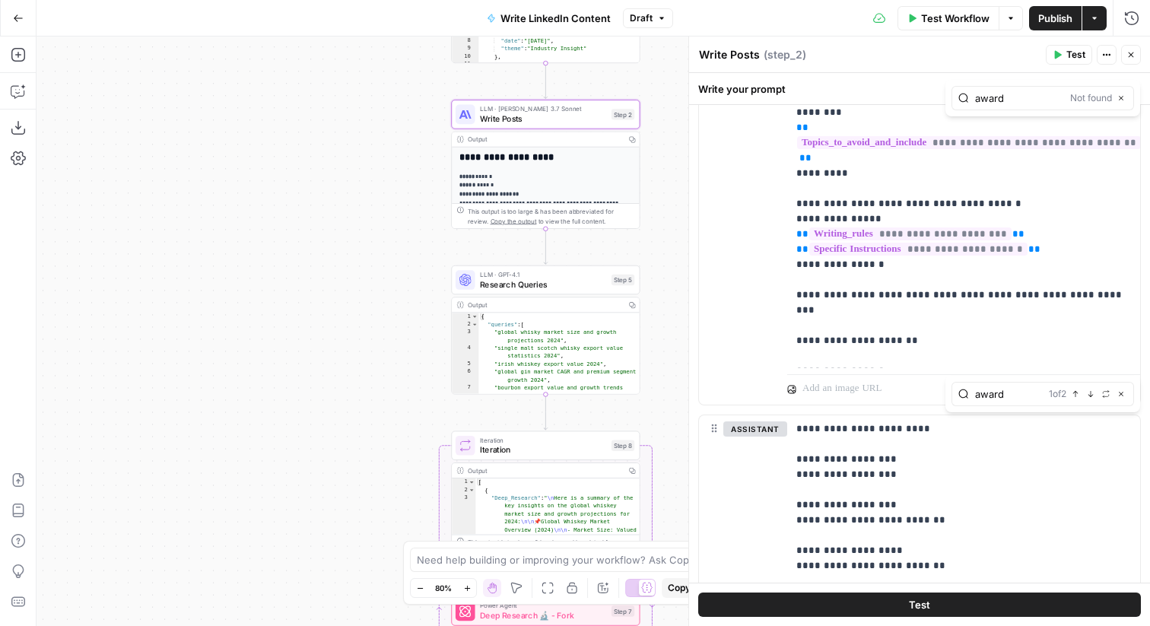
type input "award"
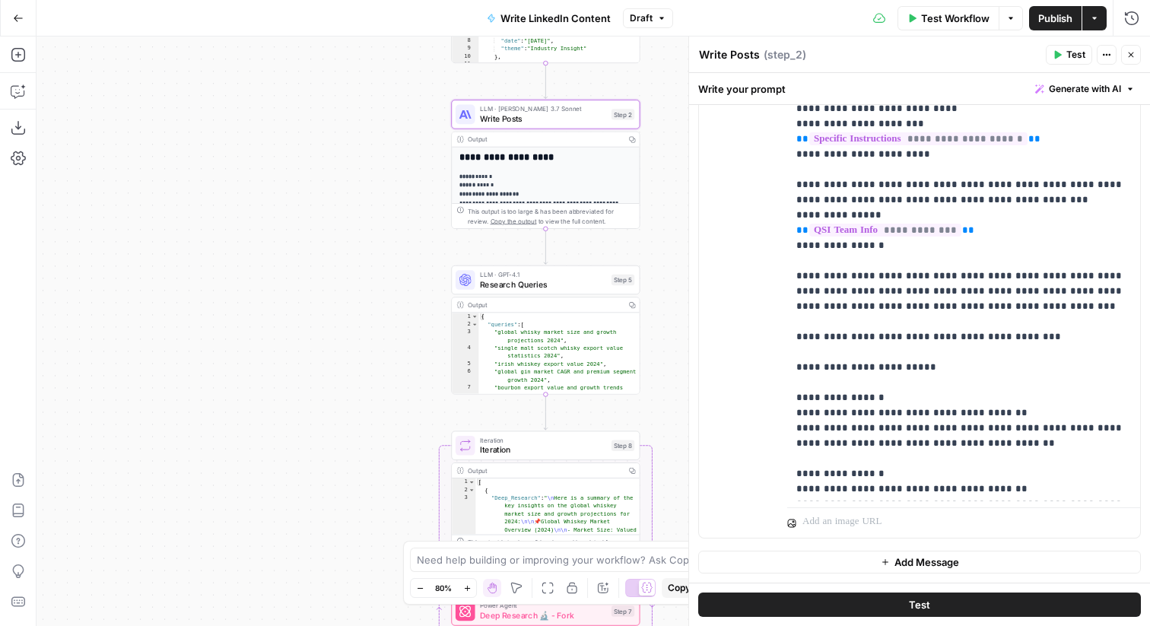
scroll to position [31, 0]
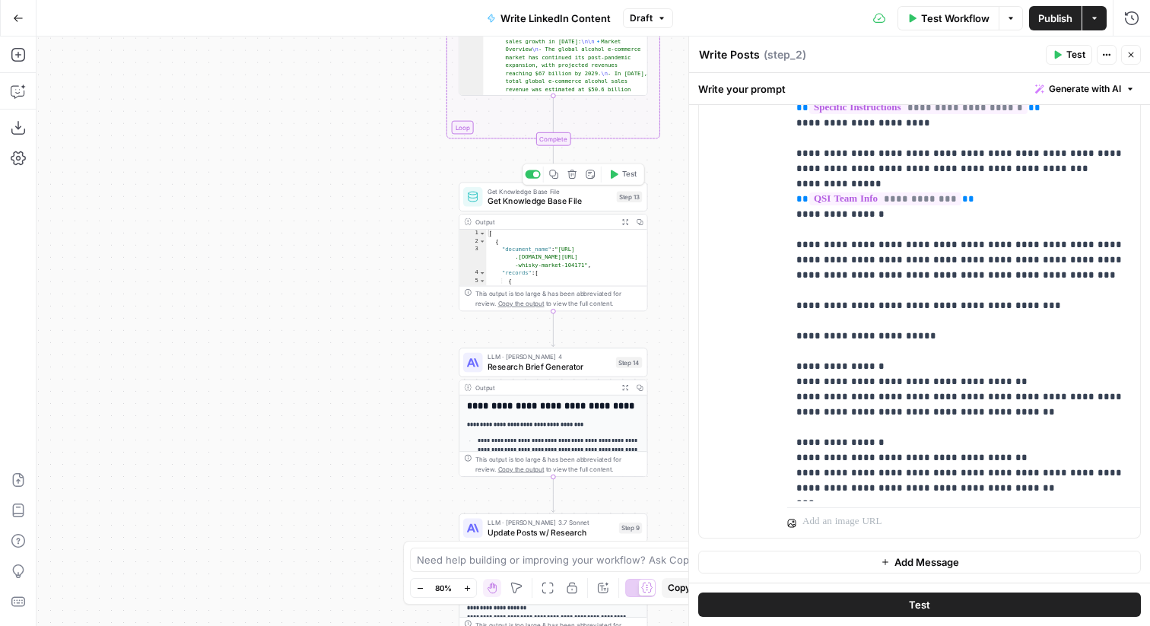
click at [527, 205] on span "Get Knowledge Base File" at bounding box center [550, 201] width 124 height 12
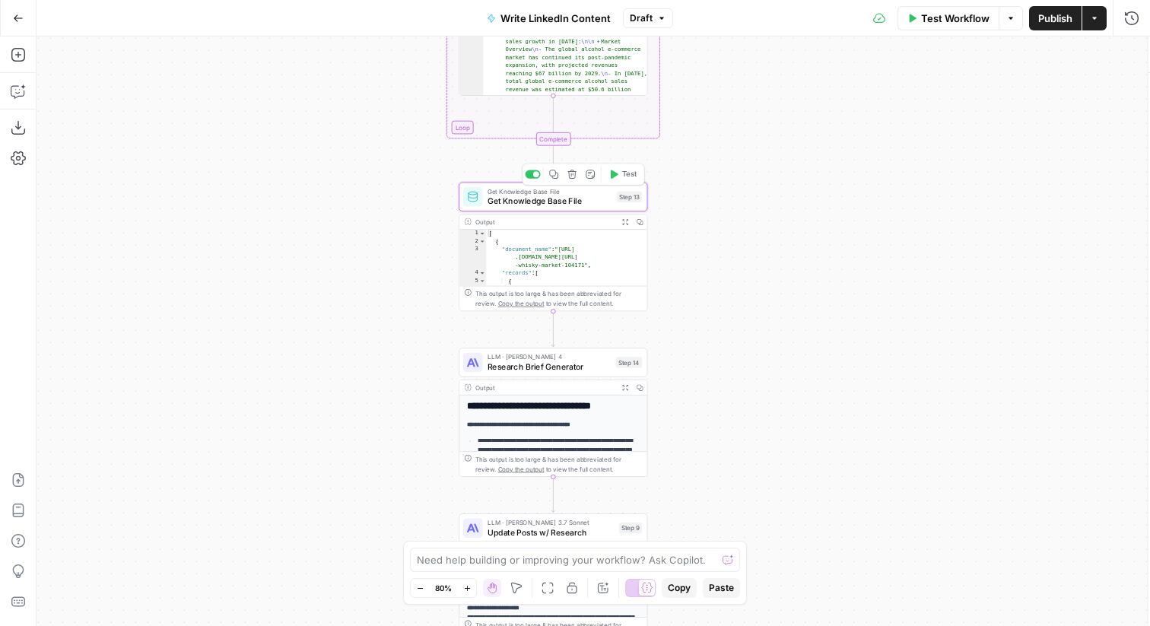
type input "Updated Report Data"
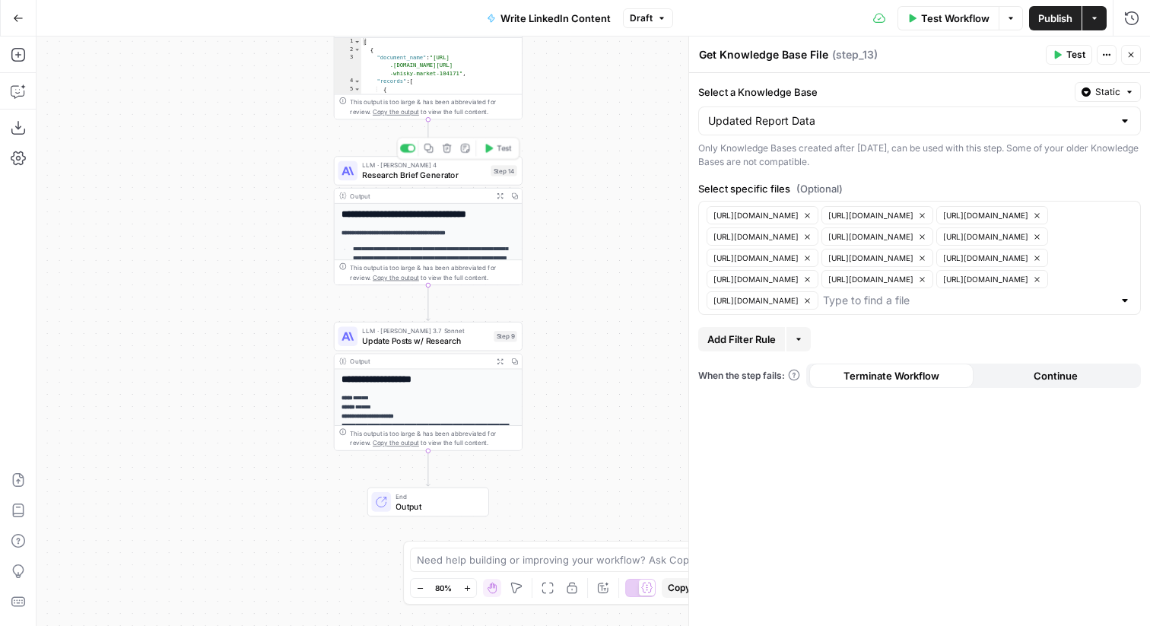
click at [429, 173] on span "Research Brief Generator" at bounding box center [423, 175] width 123 height 12
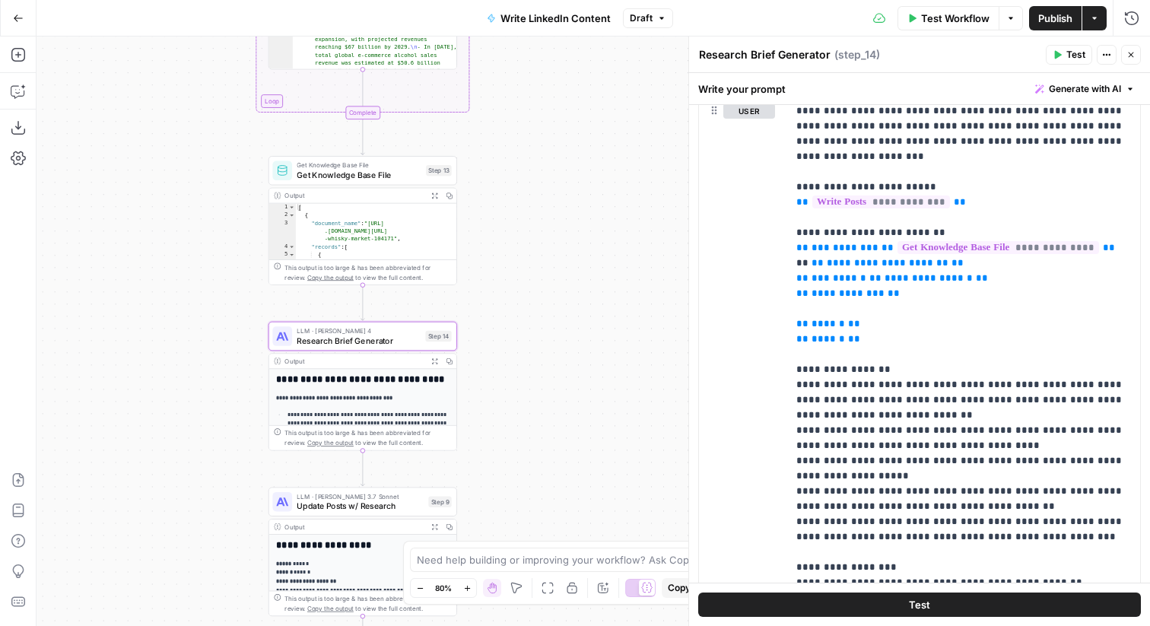
scroll to position [786, 0]
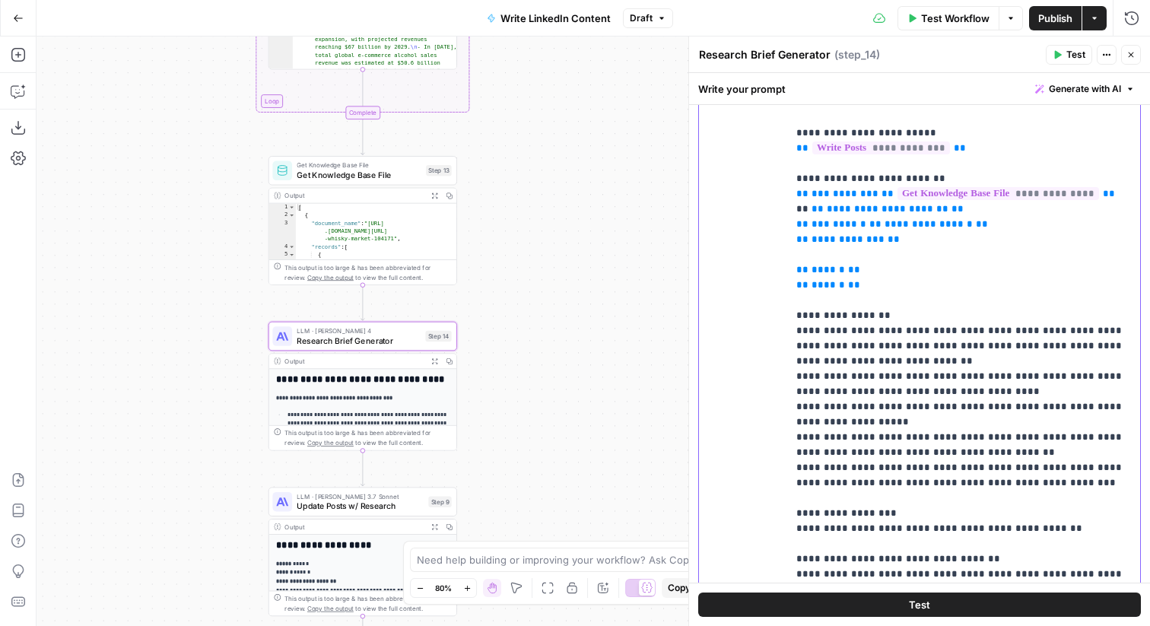
click at [919, 262] on p "**********" at bounding box center [963, 421] width 335 height 745
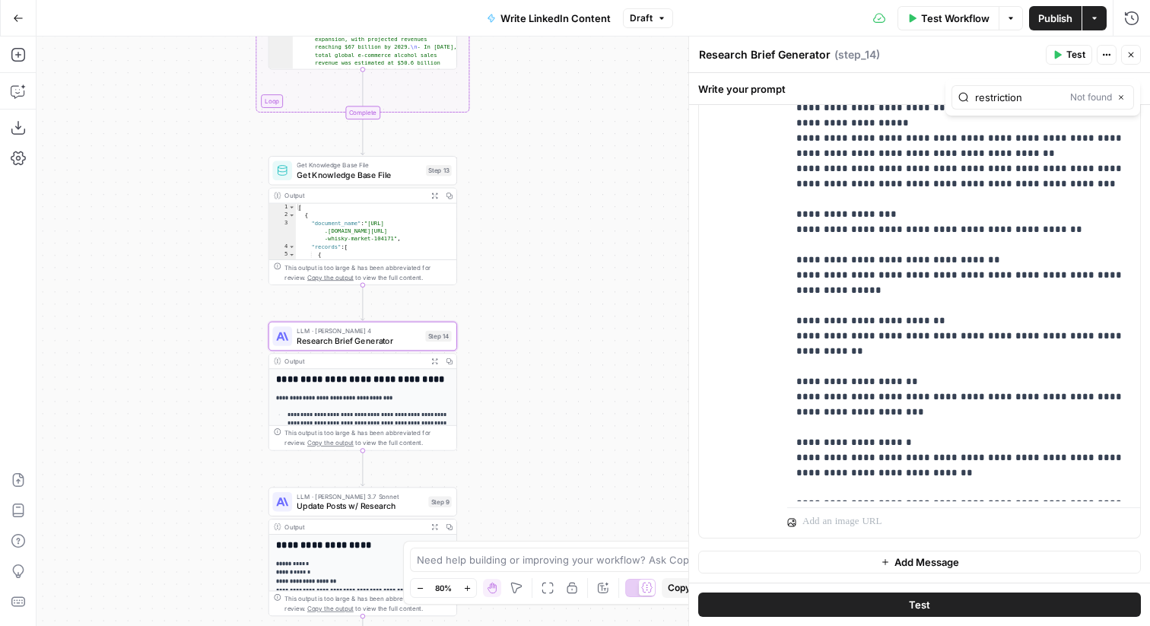
scroll to position [0, 0]
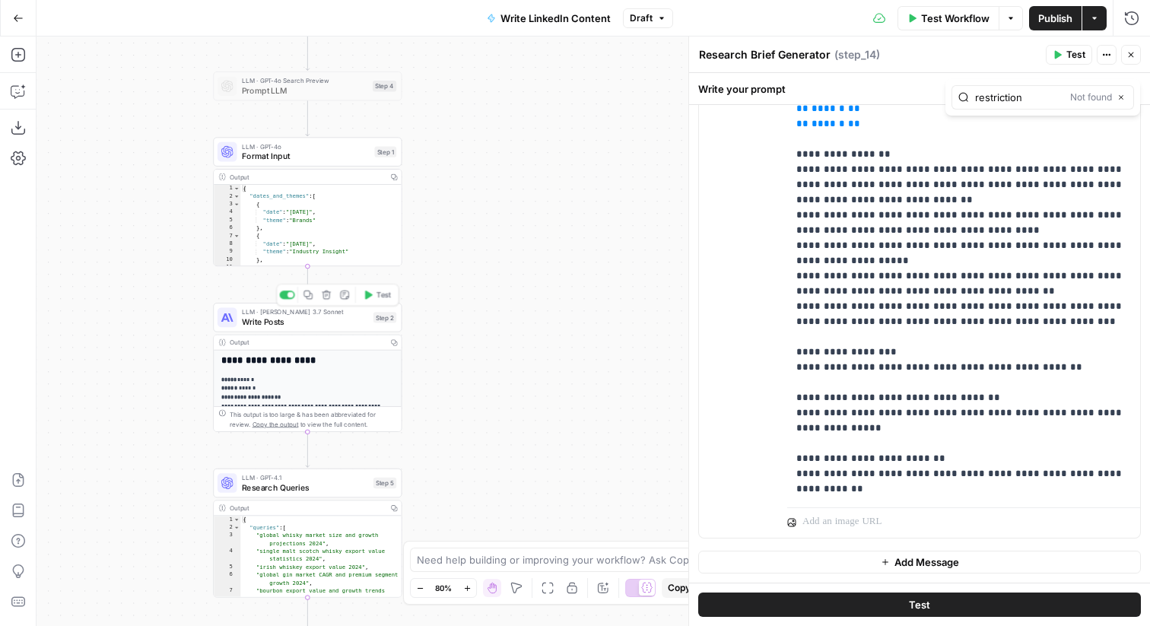
type input "restriction"
click at [375, 315] on div "Step 2" at bounding box center [384, 317] width 23 height 11
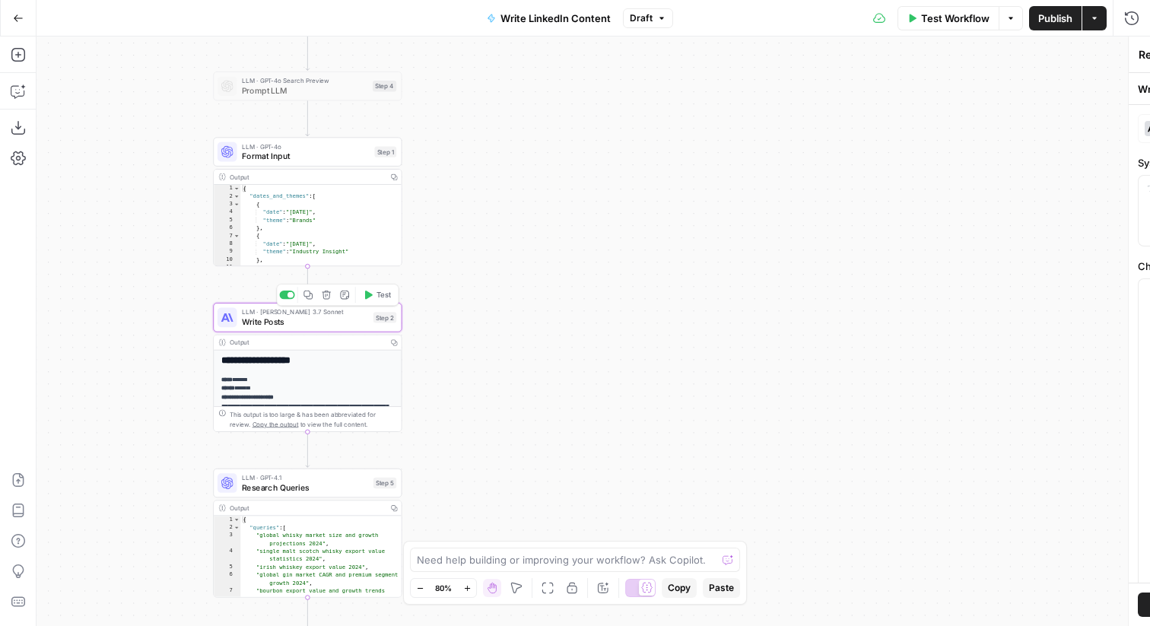
type textarea "Write Posts"
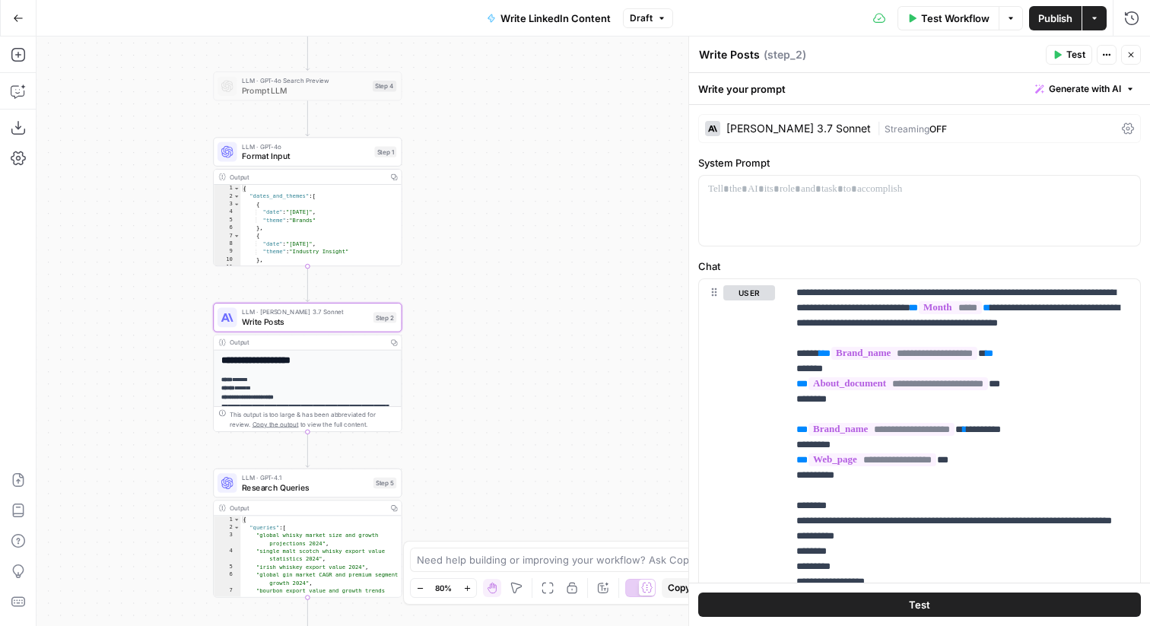
click at [777, 261] on label "Chat" at bounding box center [919, 266] width 443 height 15
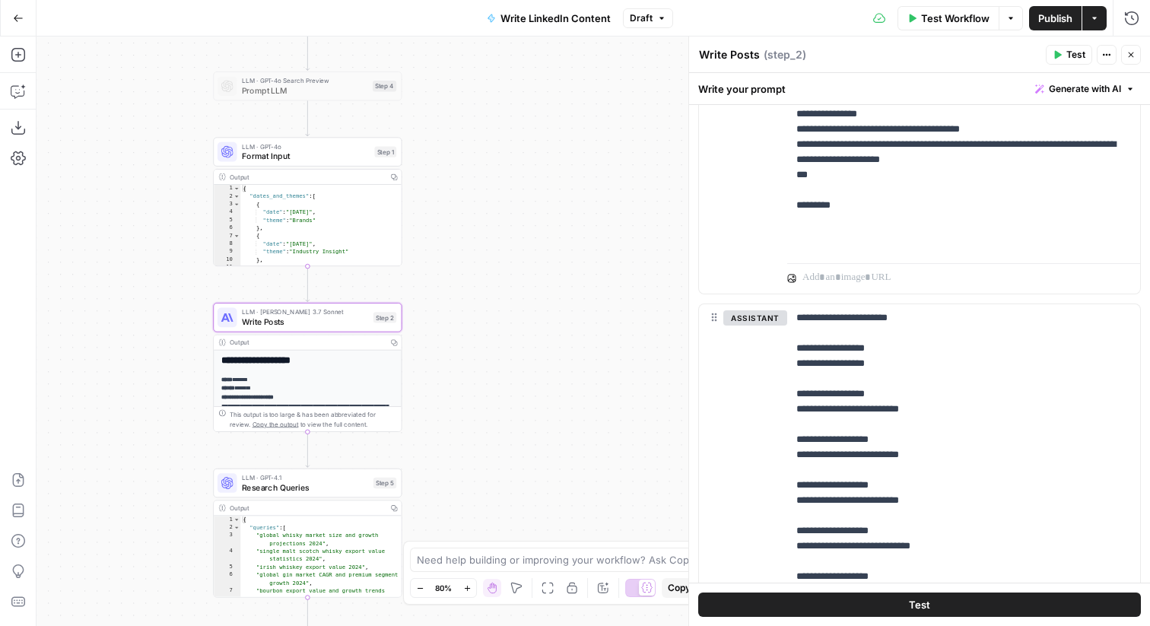
scroll to position [868, 0]
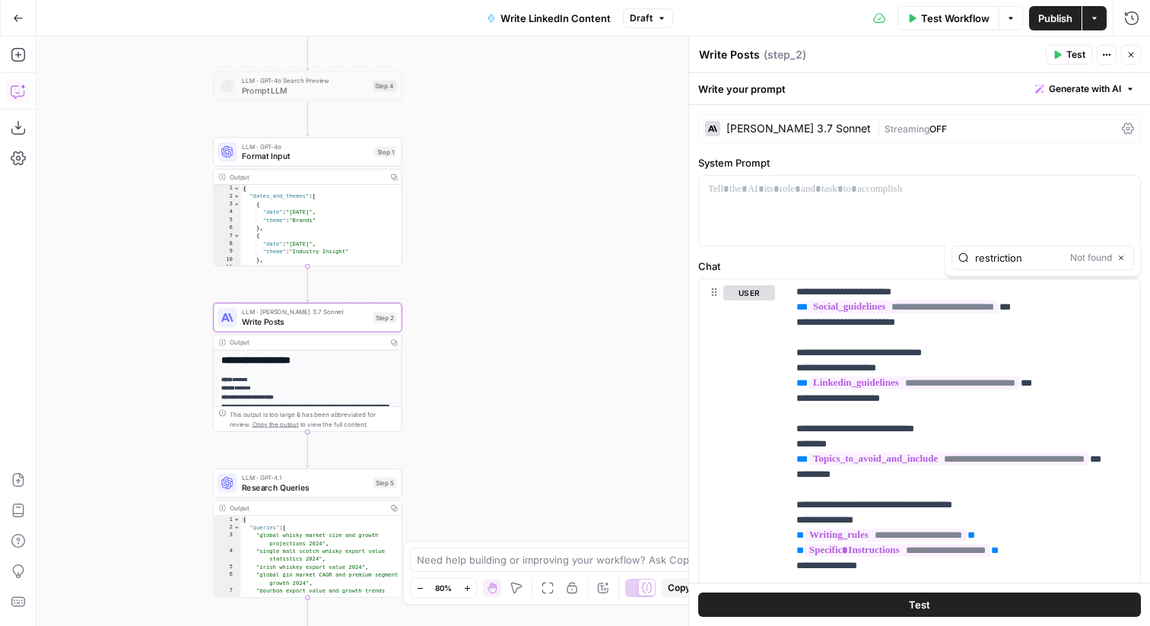
type input "restriction"
click at [21, 92] on icon "button" at bounding box center [18, 91] width 15 height 15
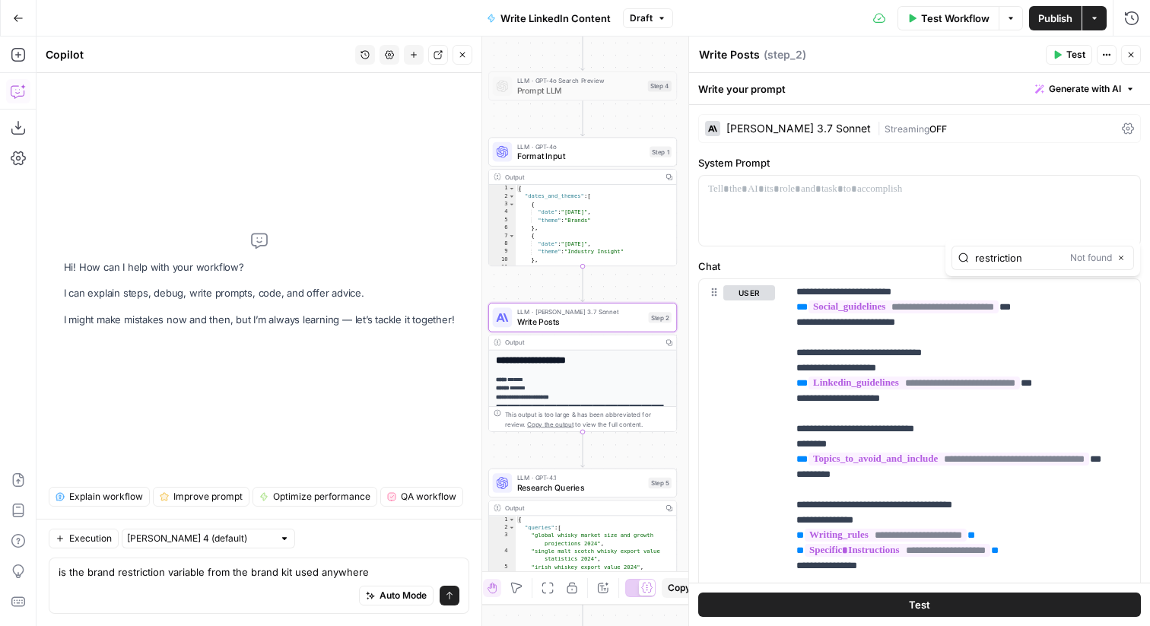
type textarea "is the brand restriction variable from the brand kit used anywhere?"
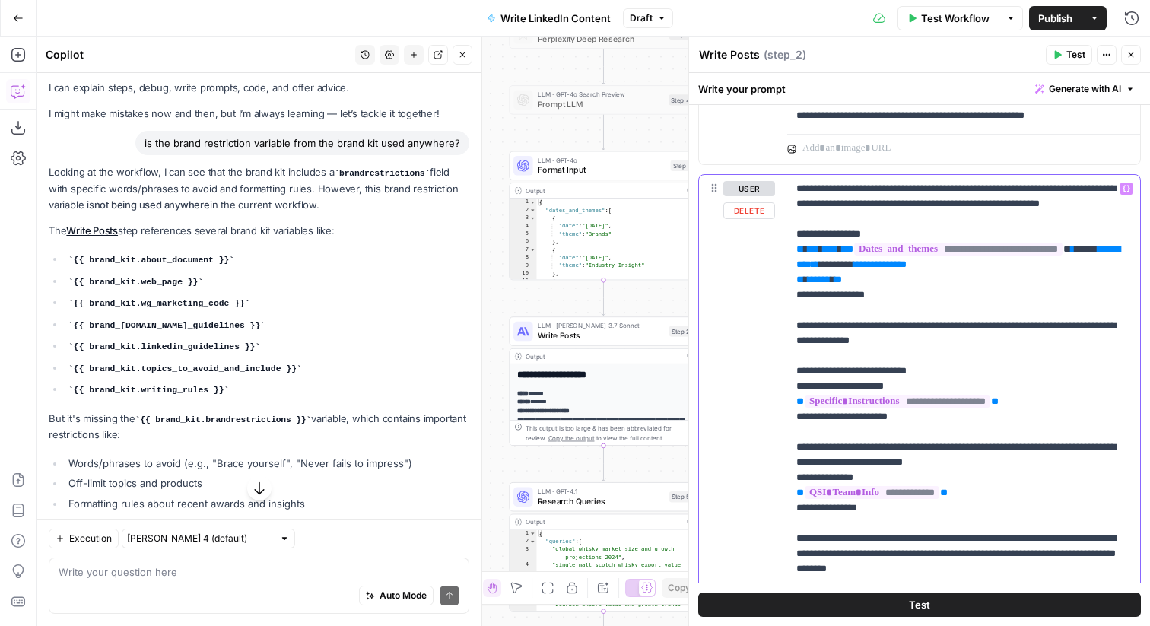
click at [1015, 361] on p "**********" at bounding box center [963, 500] width 335 height 639
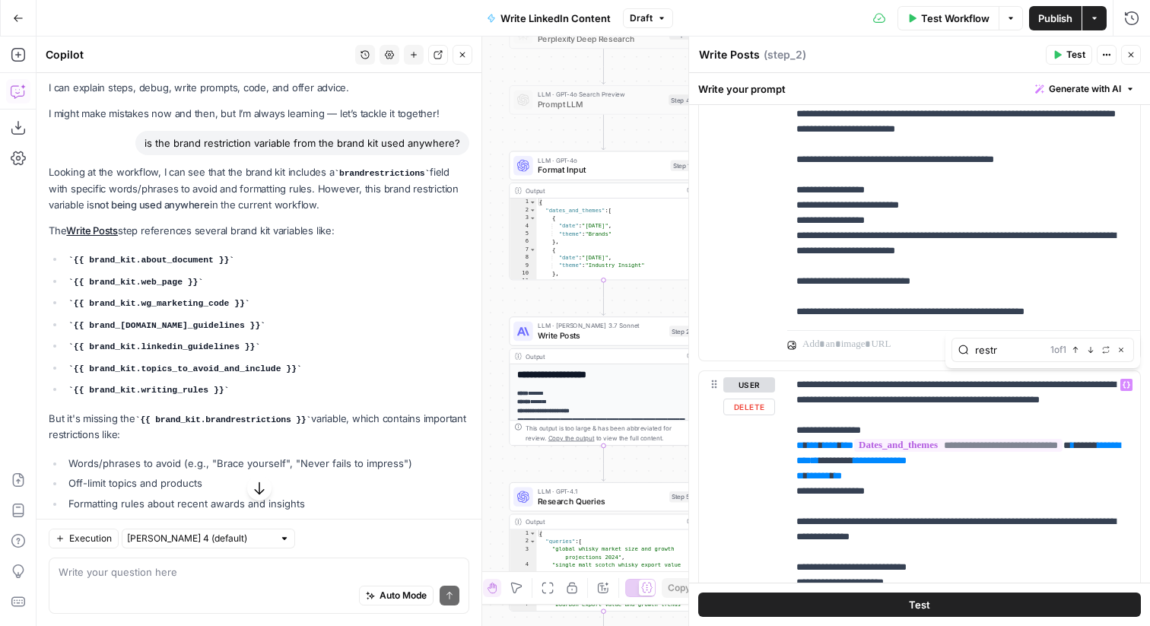
type input "restr"
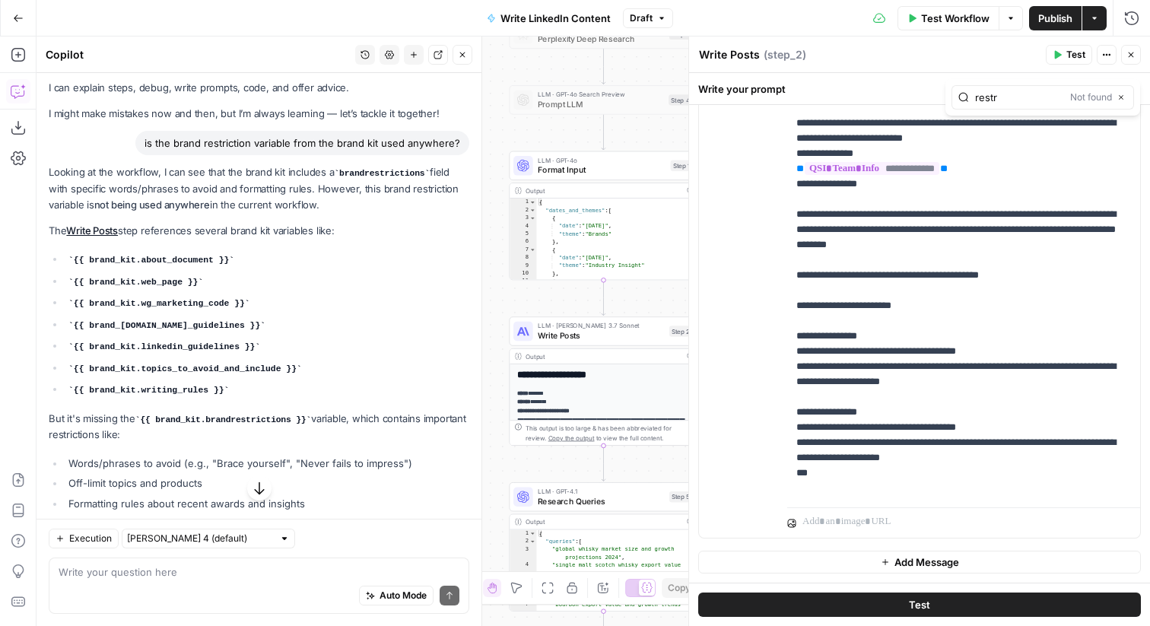
scroll to position [0, 0]
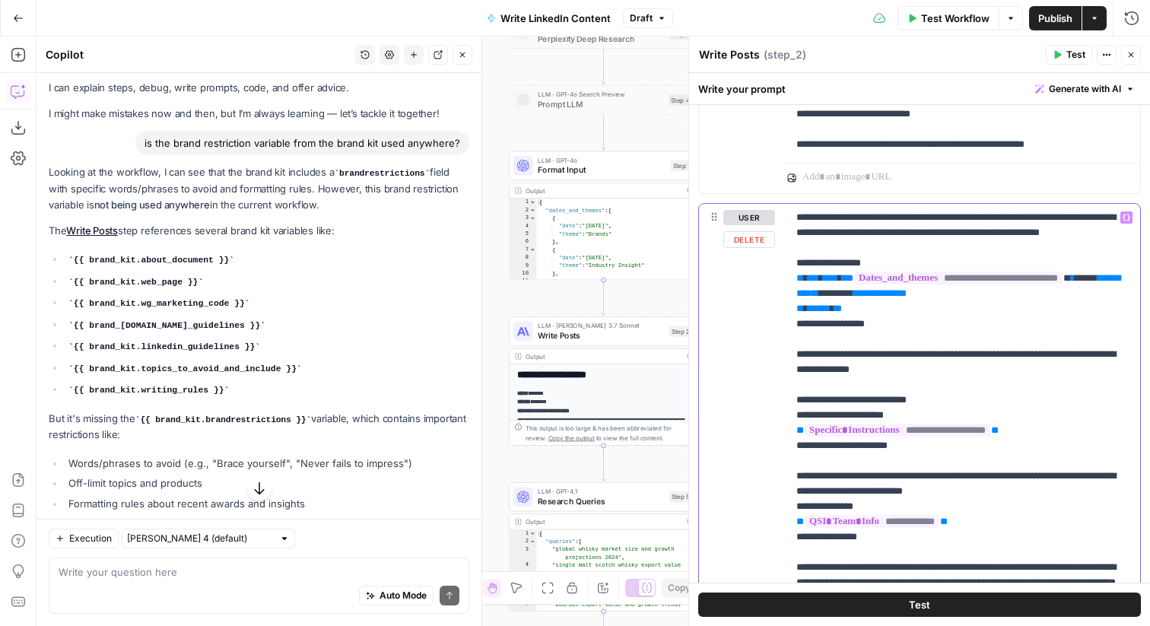
click at [1004, 342] on p "**********" at bounding box center [963, 529] width 335 height 639
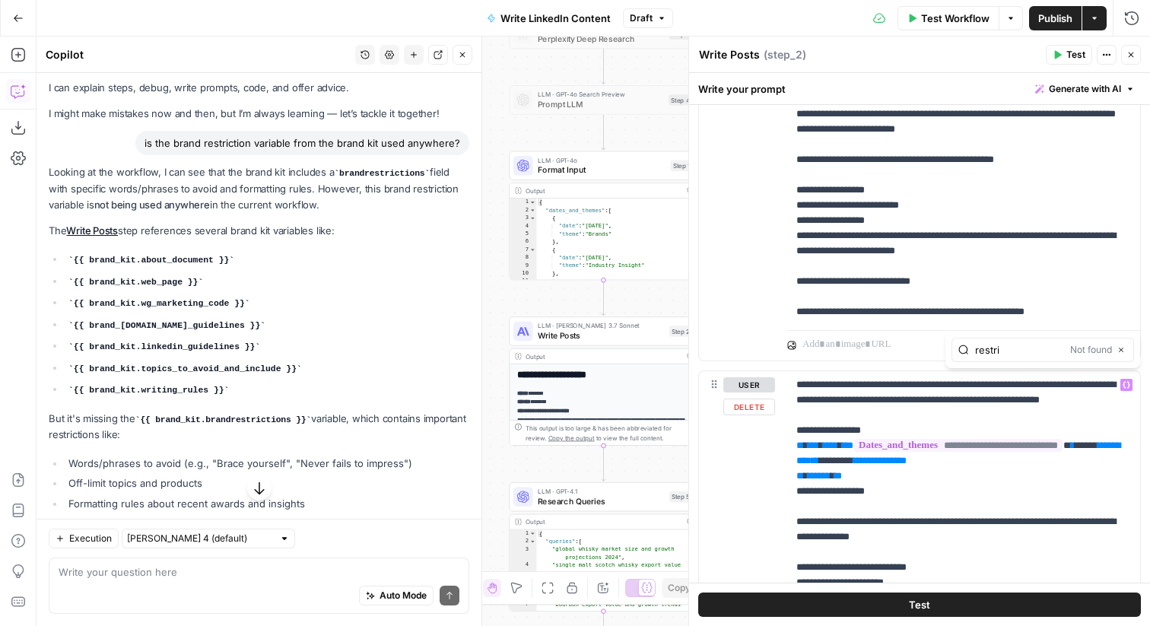
type input "restric"
click at [989, 199] on p "**********" at bounding box center [963, 380] width 335 height 1339
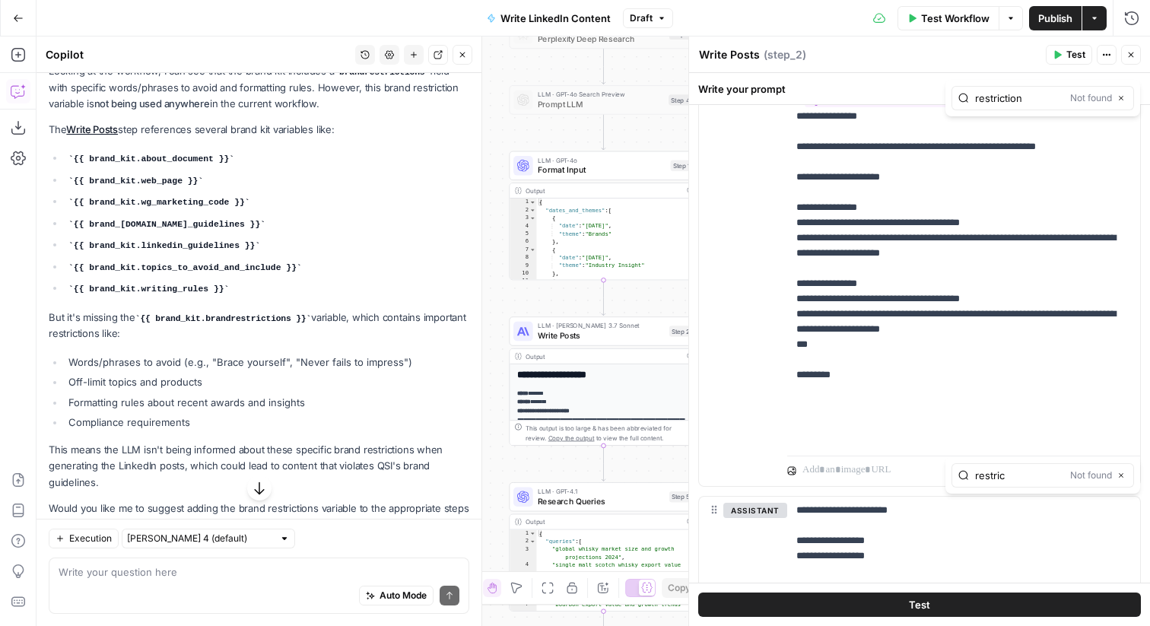
scroll to position [140, 0]
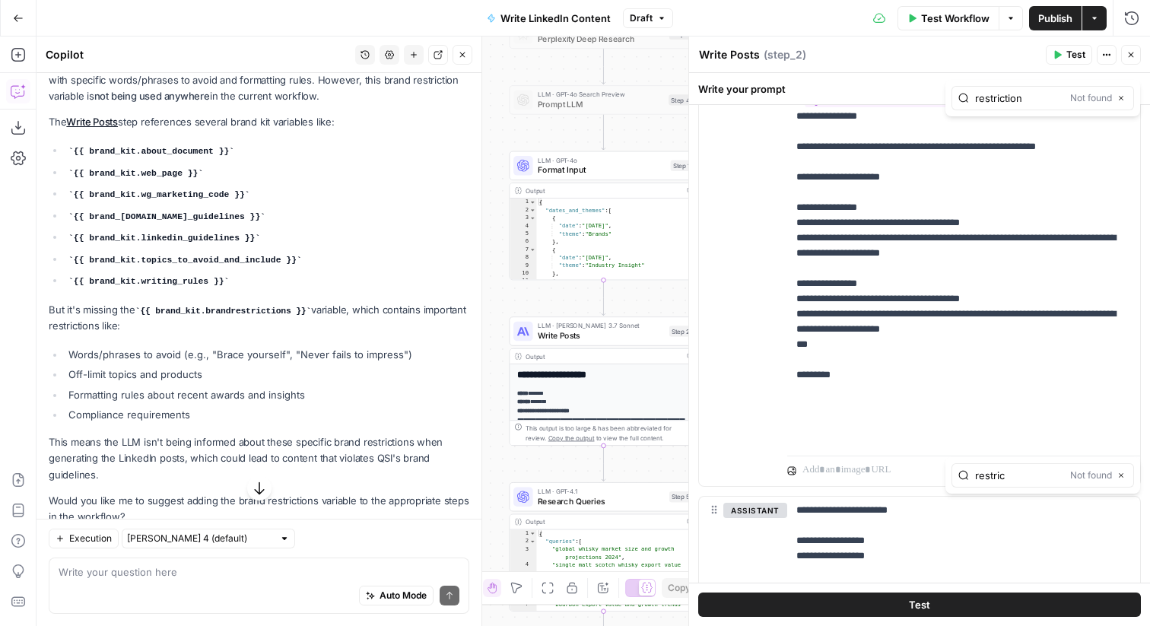
type input "restric"
click at [469, 47] on button "Close" at bounding box center [463, 55] width 20 height 20
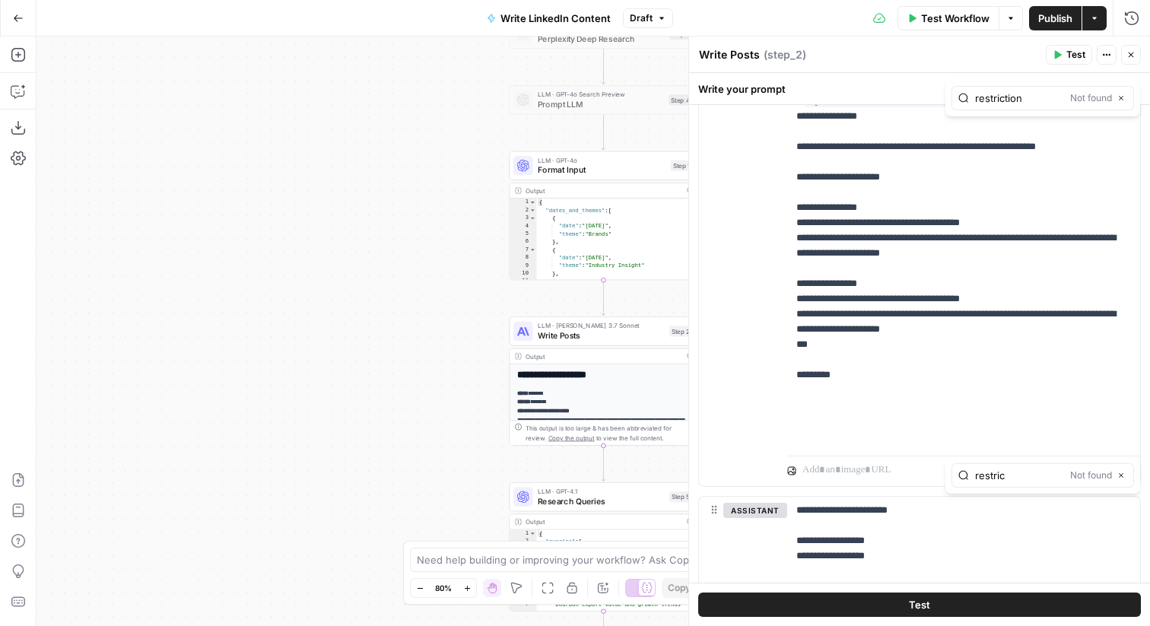
click at [1123, 56] on button "Close" at bounding box center [1131, 55] width 20 height 20
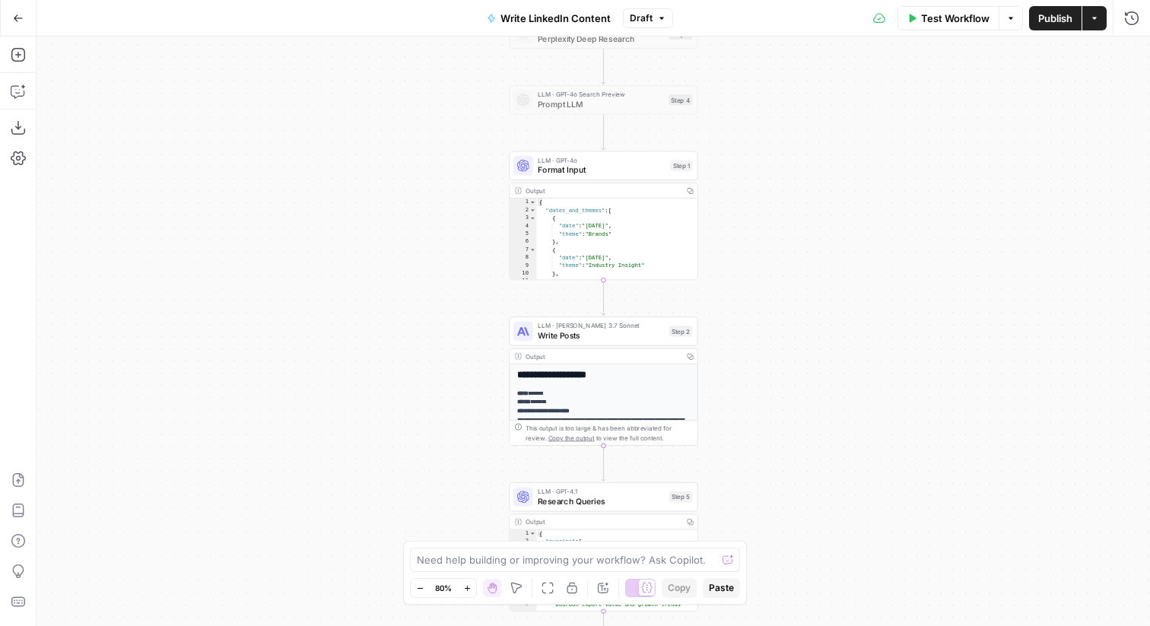
click at [641, 336] on span "Write Posts" at bounding box center [601, 335] width 126 height 12
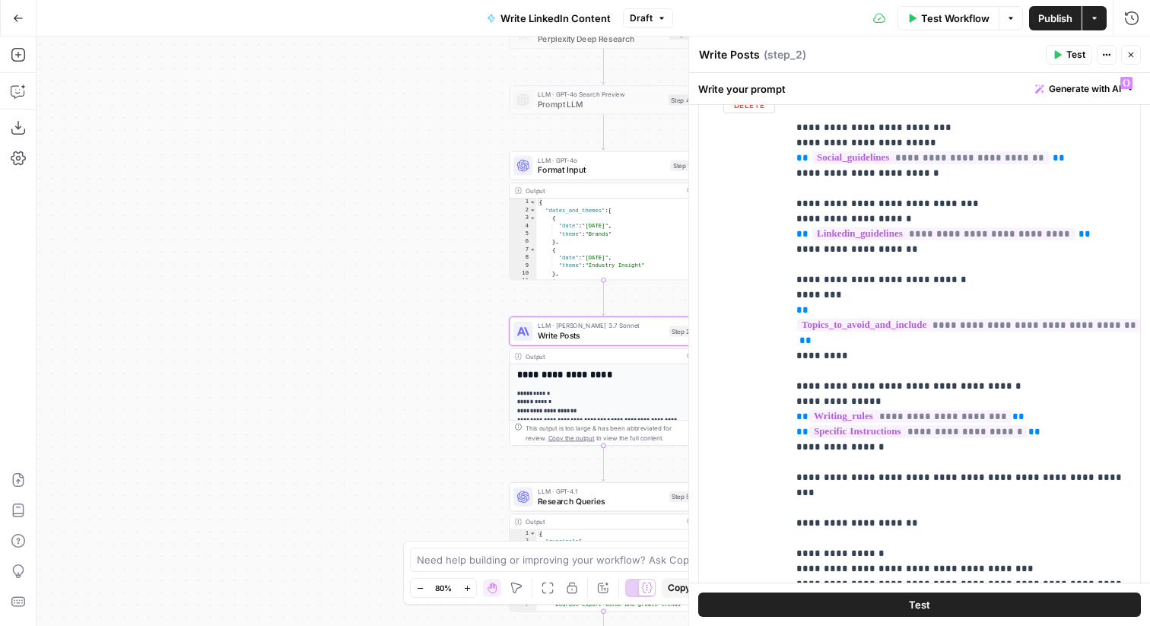
scroll to position [211, 0]
click at [1130, 48] on button "Close" at bounding box center [1131, 55] width 20 height 20
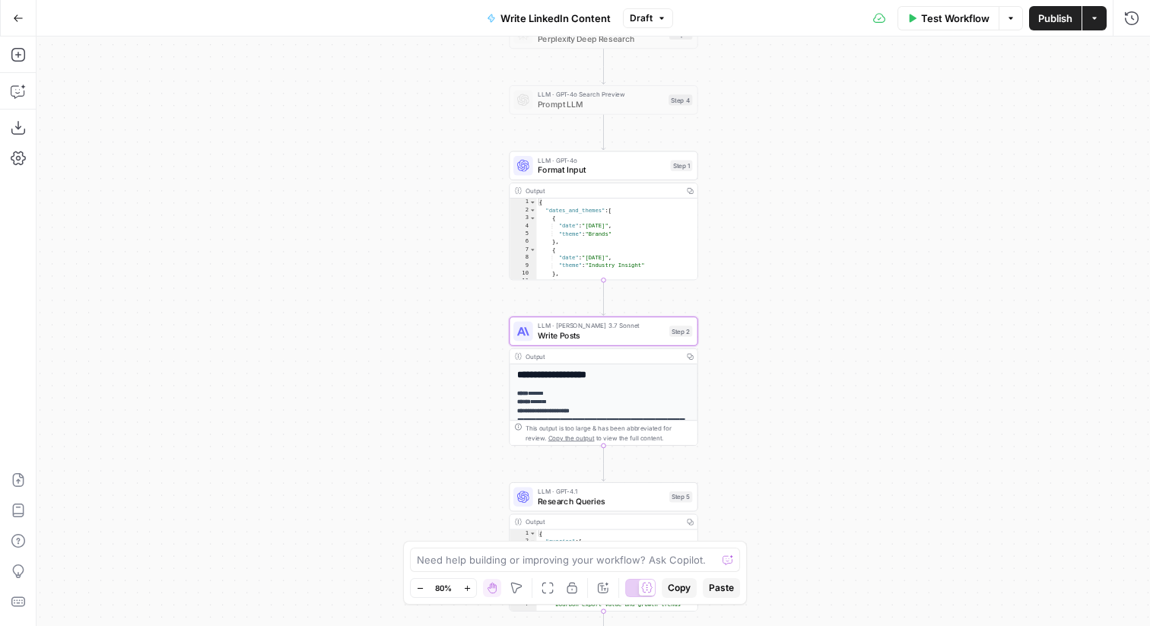
click at [25, 17] on button "Go Back" at bounding box center [18, 18] width 27 height 27
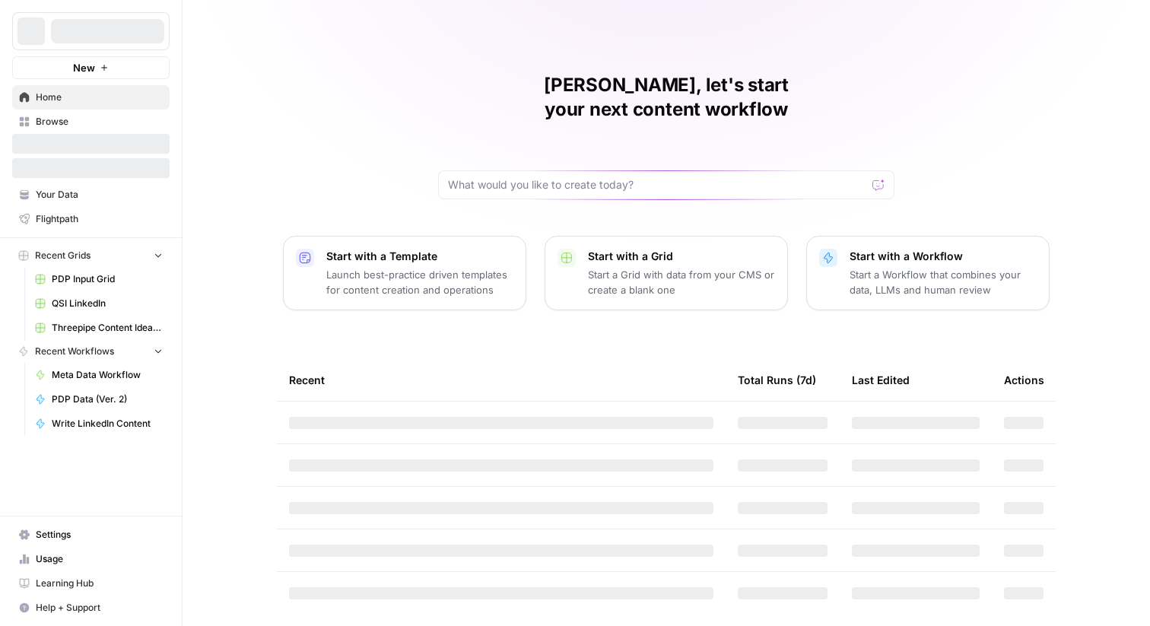
click at [87, 119] on span "Browse" at bounding box center [99, 122] width 127 height 14
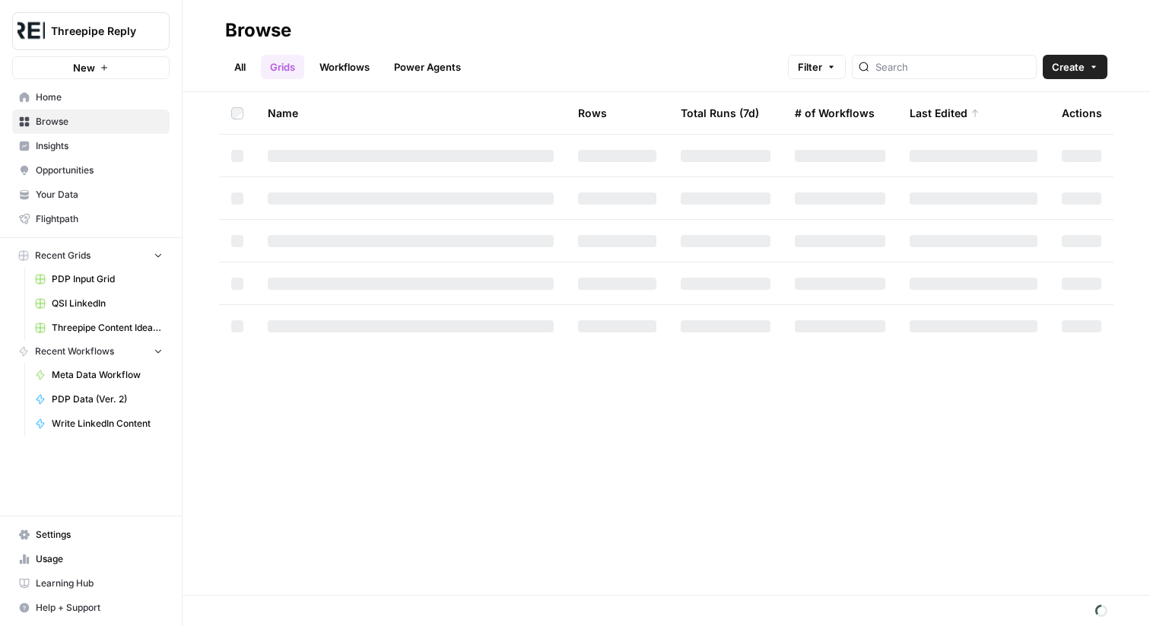
click at [119, 186] on link "Your Data" at bounding box center [90, 195] width 157 height 24
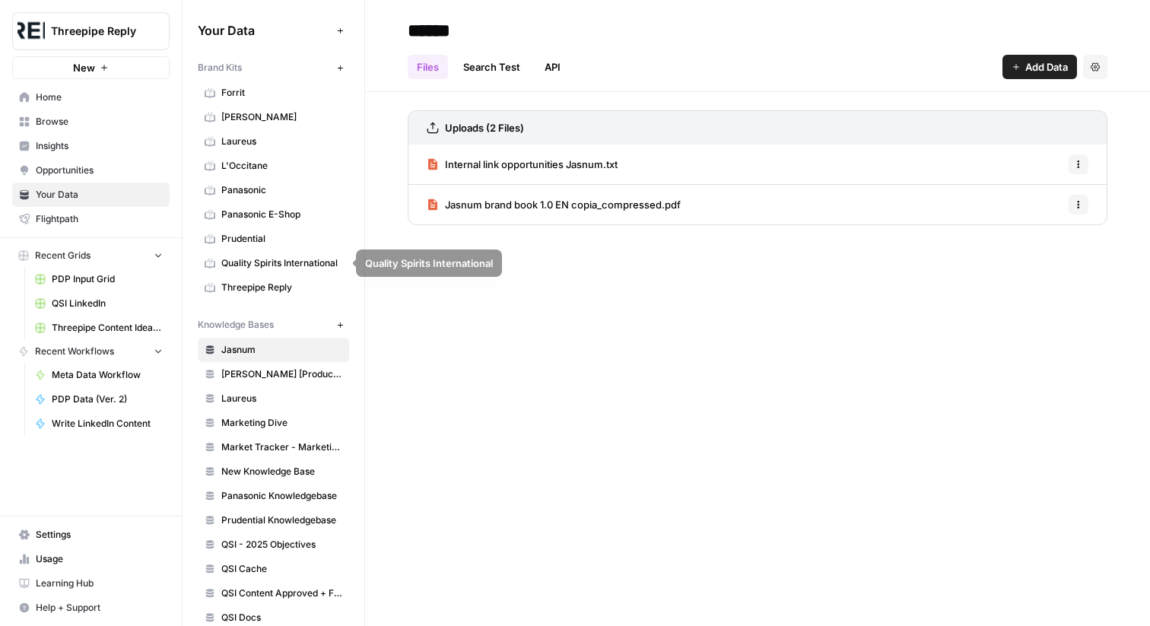
click at [275, 260] on span "Quality Spirits International" at bounding box center [281, 263] width 121 height 14
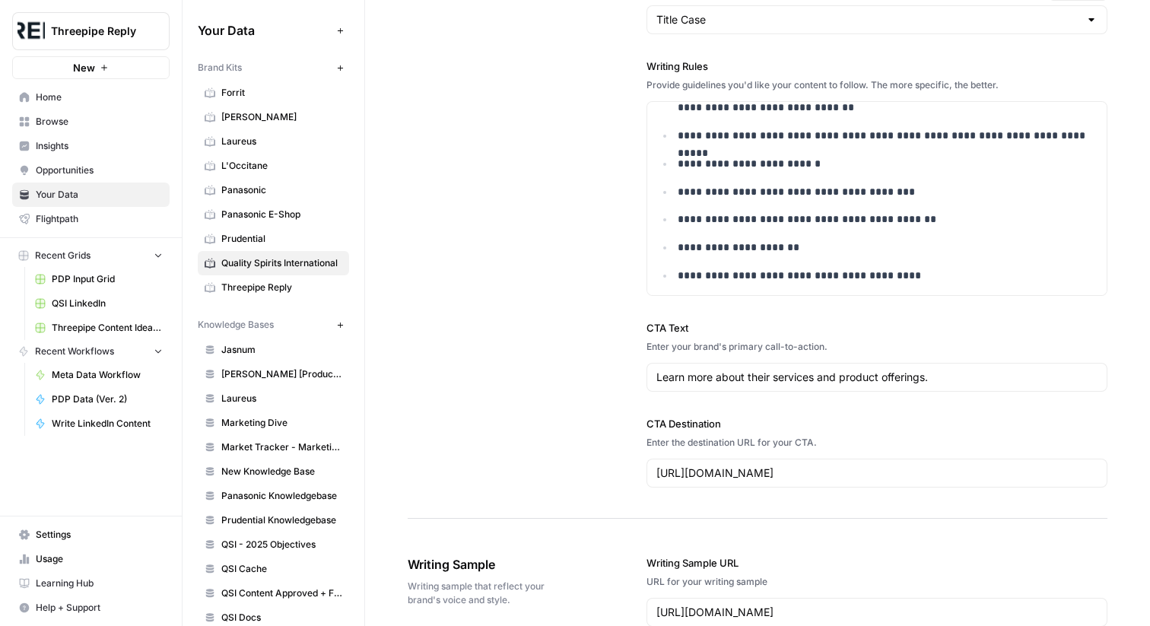
scroll to position [1416, 0]
